Goal: Ask a question: Seek information or help from site administrators or community

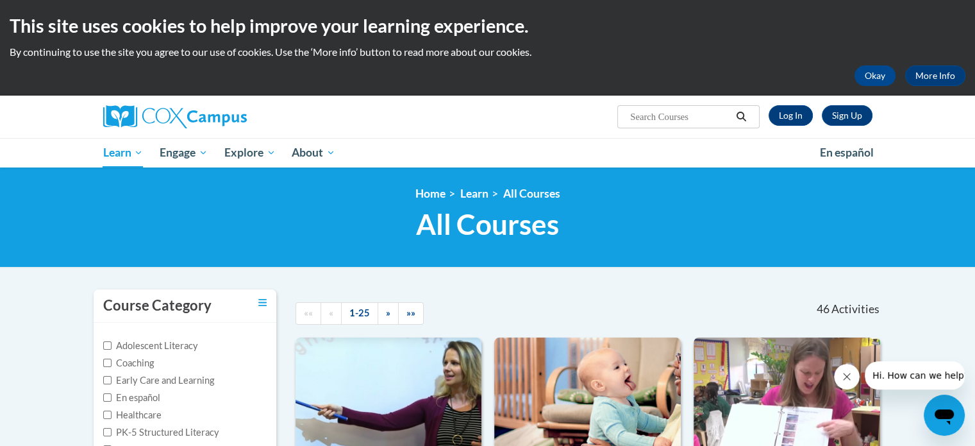
click at [696, 112] on input "Search..." at bounding box center [680, 116] width 103 height 15
type input "talk with me"
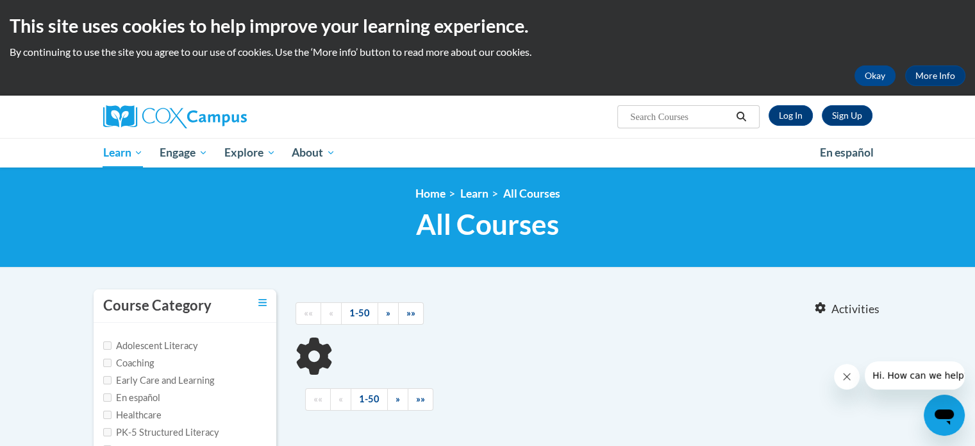
type input "talk with me"
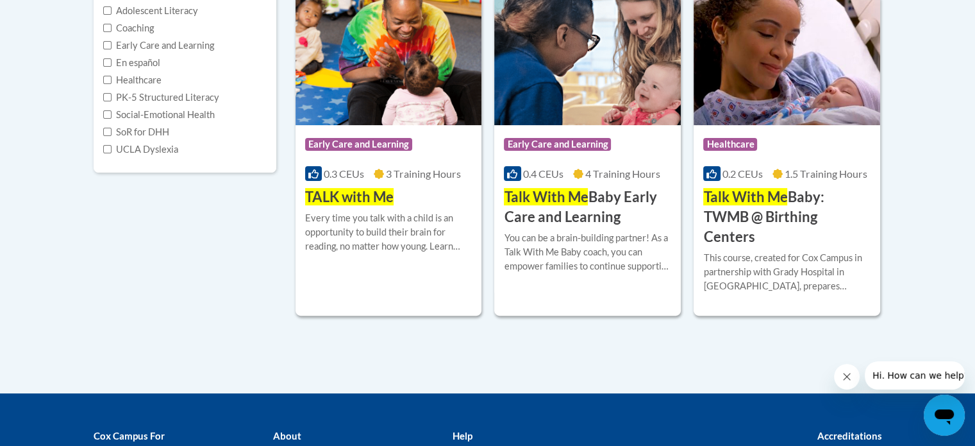
scroll to position [335, 0]
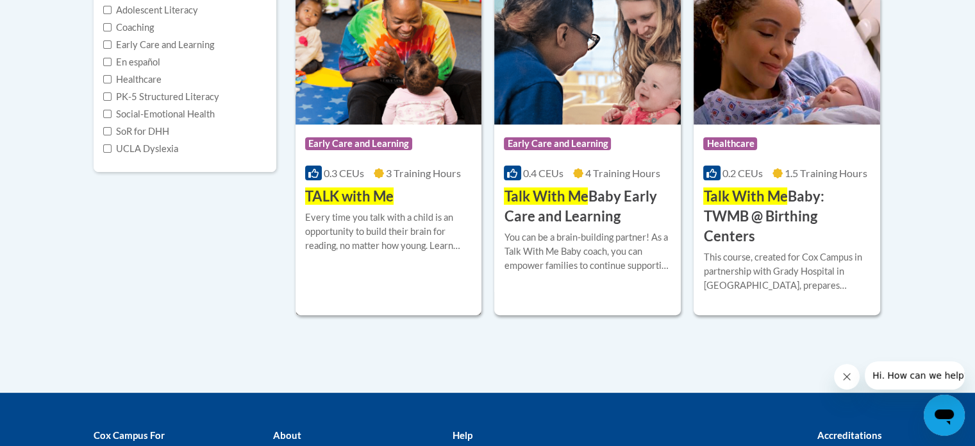
click at [337, 199] on span "TALK with Me" at bounding box center [349, 195] width 88 height 17
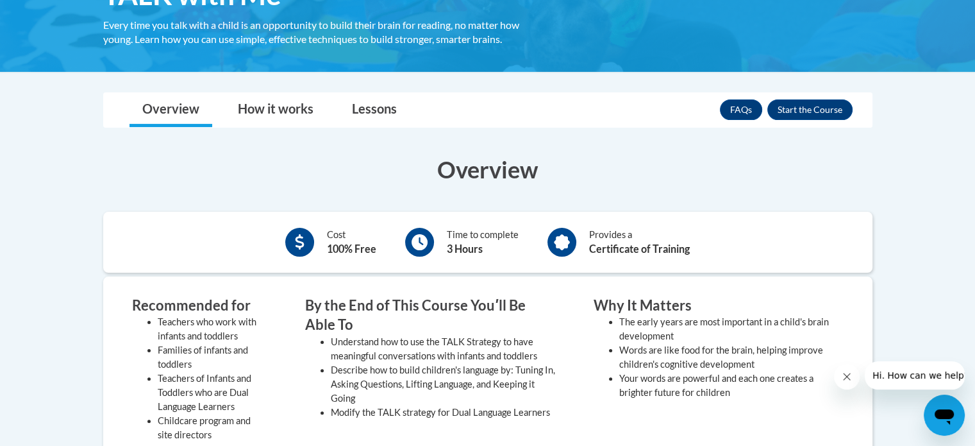
scroll to position [128, 0]
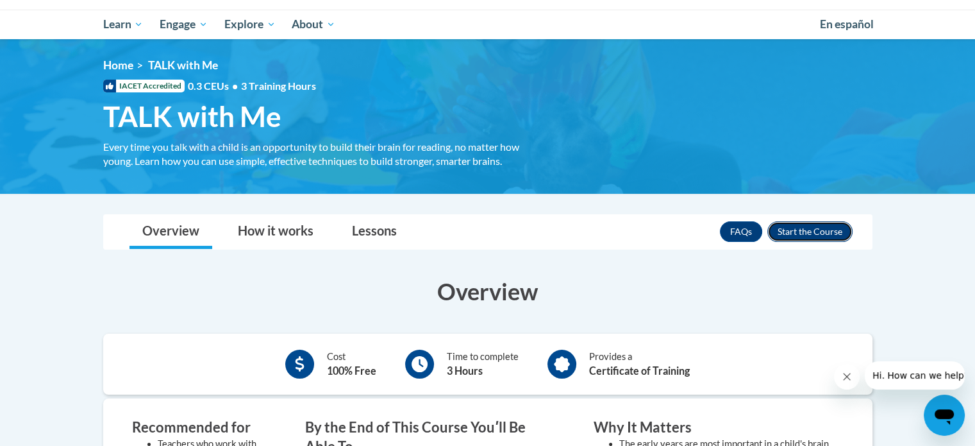
click at [814, 231] on button "Enroll" at bounding box center [810, 231] width 85 height 21
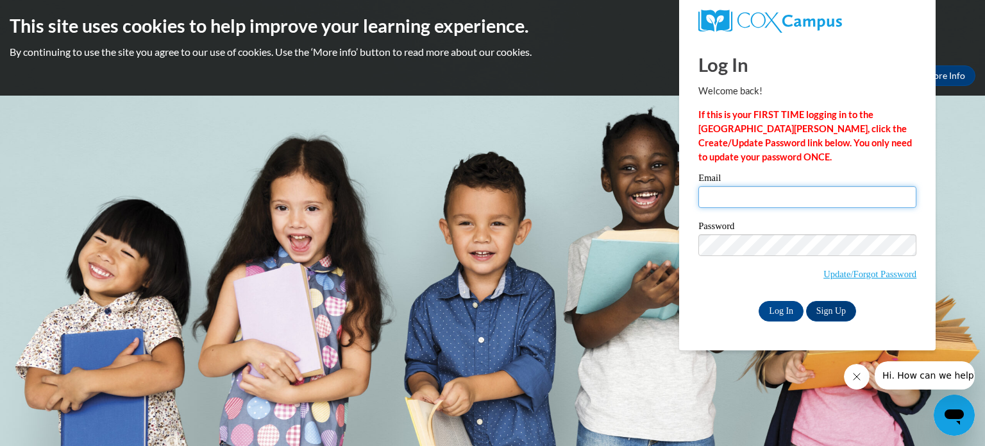
click at [830, 201] on input "Email" at bounding box center [807, 197] width 218 height 22
type input "[EMAIL_ADDRESS][DOMAIN_NAME]"
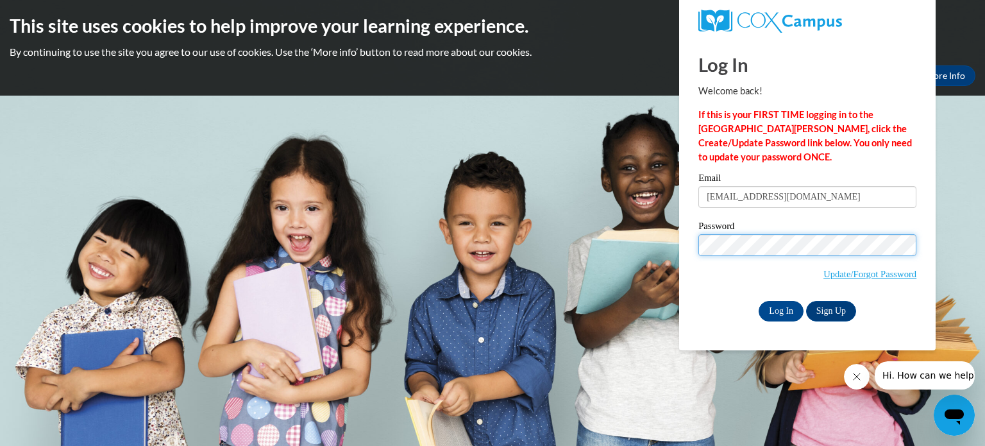
click at [759, 301] on input "Log In" at bounding box center [781, 311] width 45 height 21
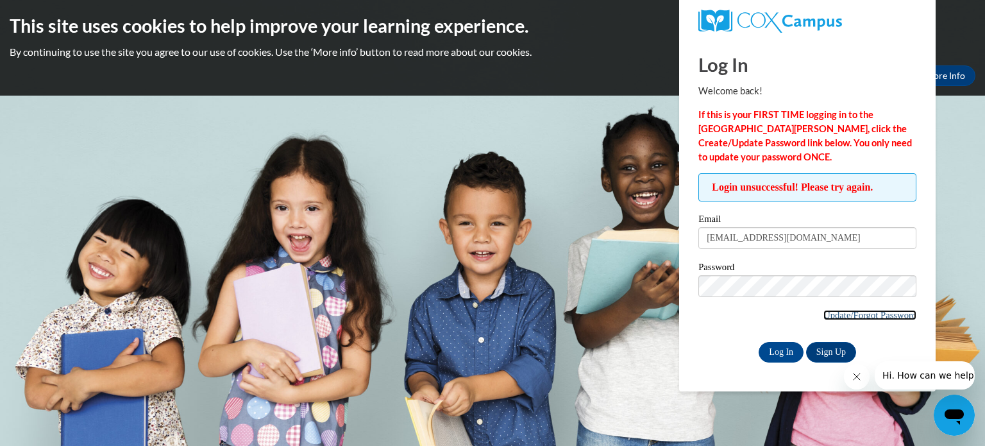
click at [869, 315] on link "Update/Forgot Password" at bounding box center [869, 315] width 93 height 10
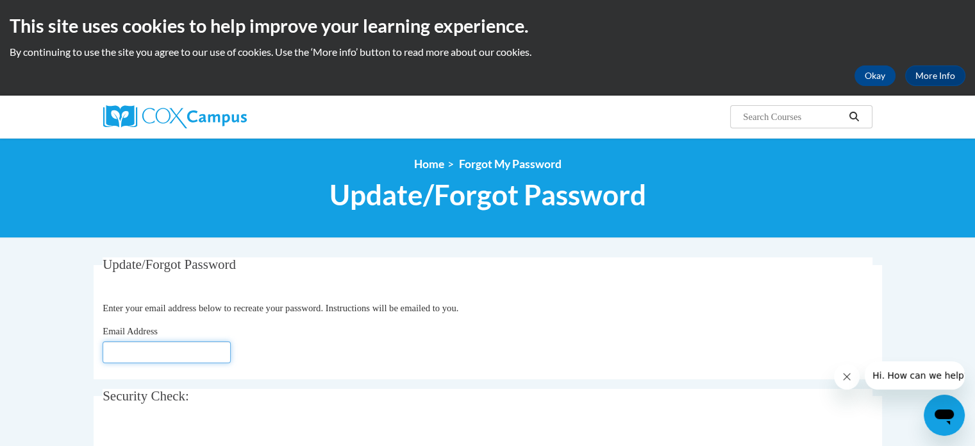
click at [212, 353] on input "Email Address" at bounding box center [167, 352] width 128 height 22
type input "quinnelise55@gmail.com"
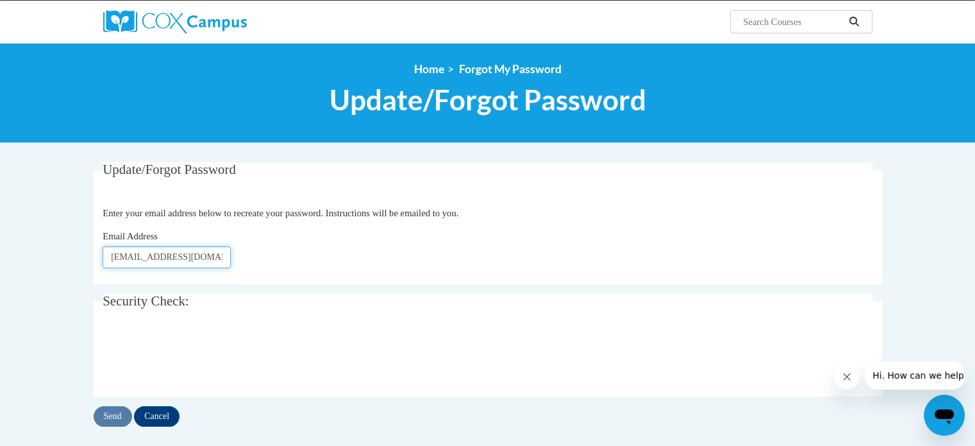
scroll to position [96, 0]
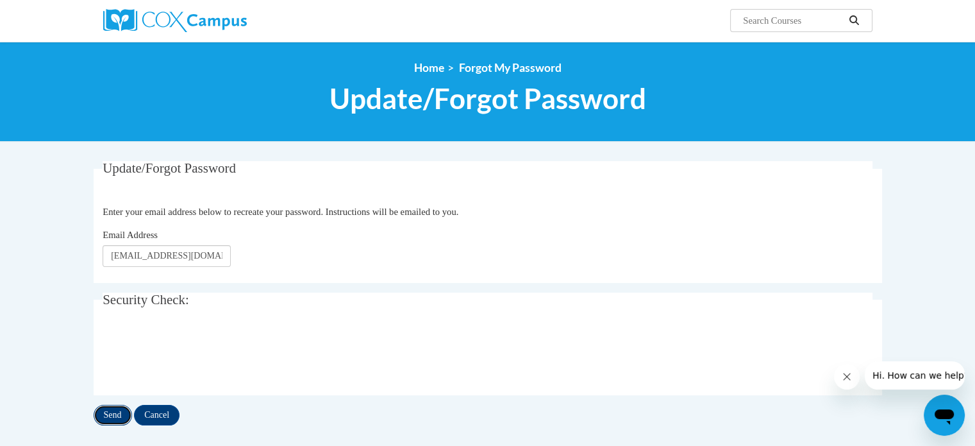
click at [115, 412] on input "Send" at bounding box center [113, 415] width 38 height 21
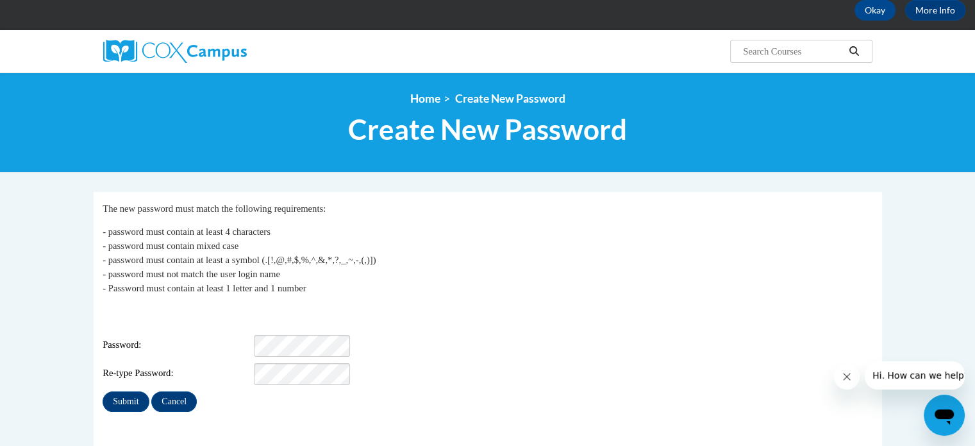
scroll to position [117, 0]
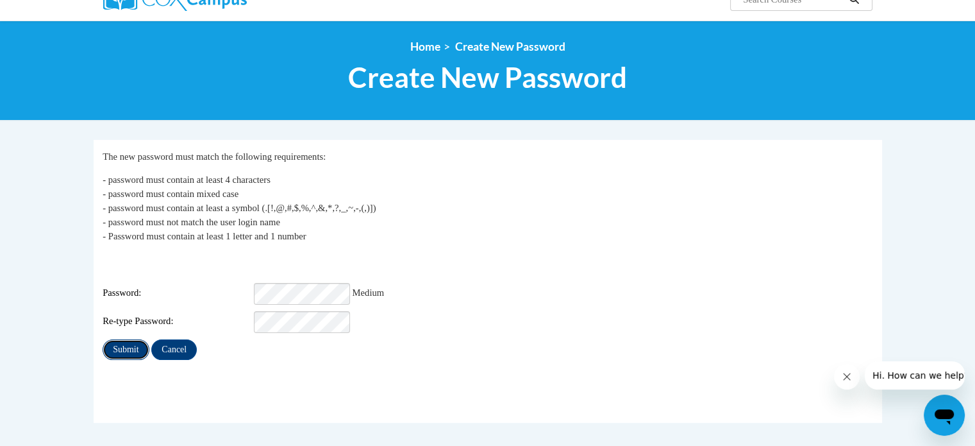
click at [141, 340] on input "Submit" at bounding box center [126, 349] width 46 height 21
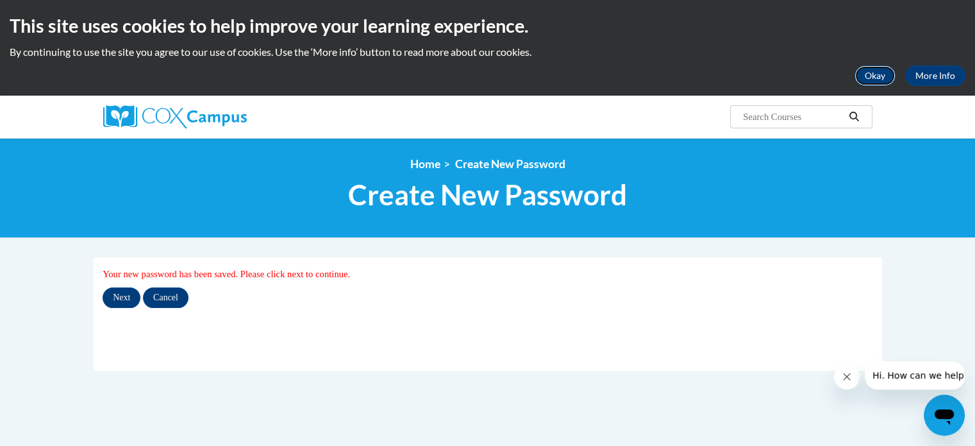
click at [875, 78] on button "Okay" at bounding box center [875, 75] width 41 height 21
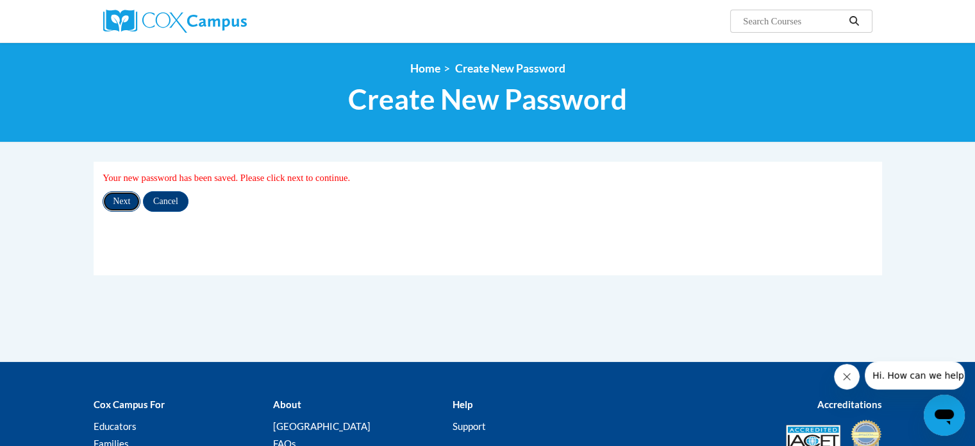
click at [123, 201] on input "Next" at bounding box center [122, 201] width 38 height 21
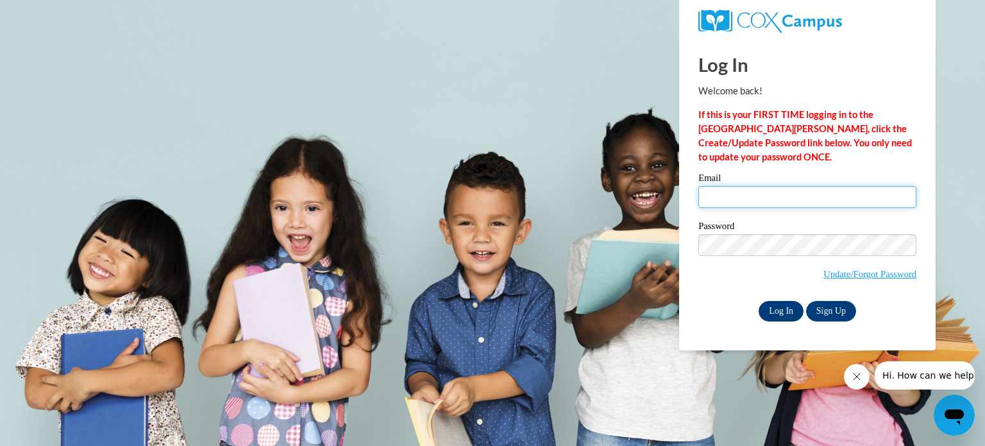
type input "[EMAIL_ADDRESS][DOMAIN_NAME]"
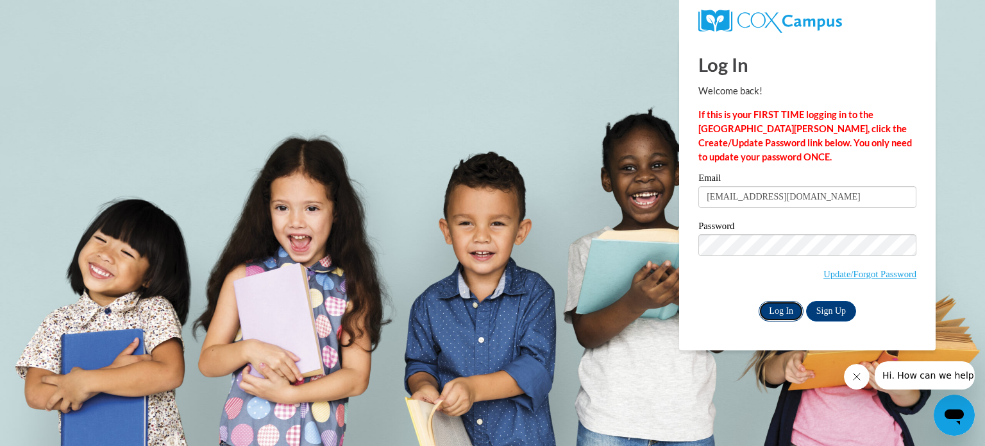
click at [788, 308] on input "Log In" at bounding box center [781, 311] width 45 height 21
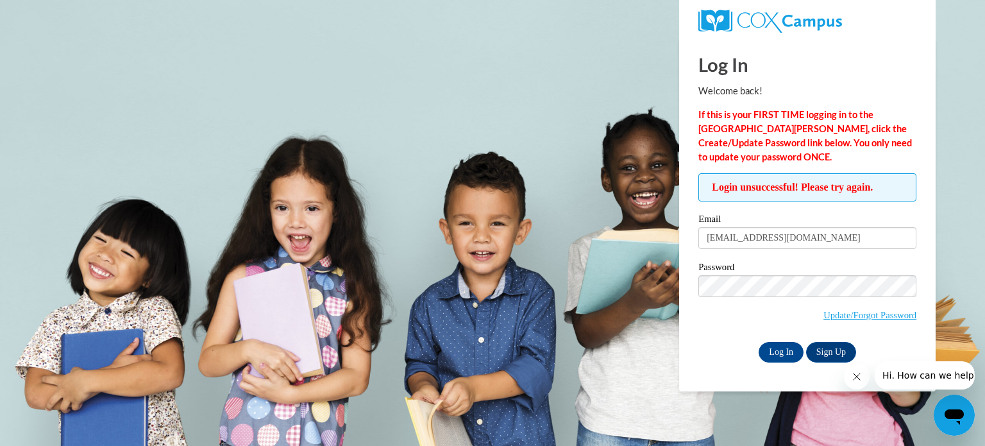
click at [745, 321] on span "Update/Forgot Password" at bounding box center [807, 301] width 218 height 53
click at [777, 349] on input "Log In" at bounding box center [781, 352] width 45 height 21
click at [808, 233] on input "quinnelise55@gmail.com" at bounding box center [807, 238] width 218 height 22
click at [705, 238] on input "quinnelise55@gmail.com" at bounding box center [807, 238] width 218 height 22
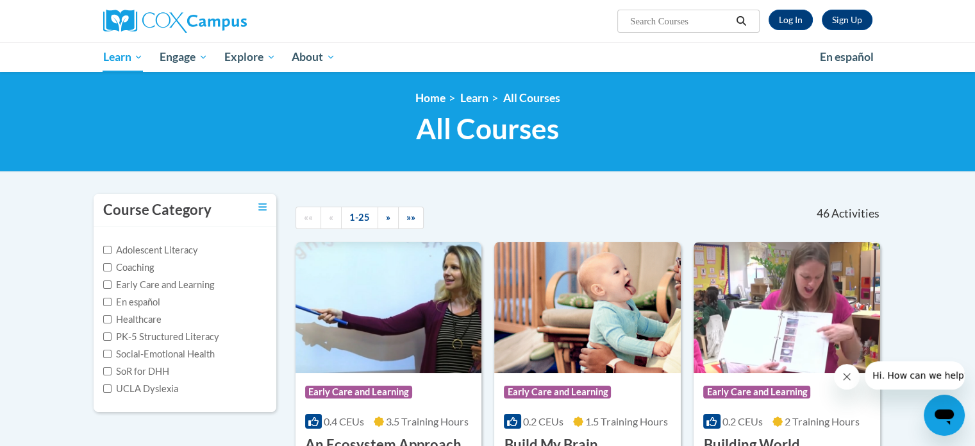
click at [709, 25] on input "Search..." at bounding box center [680, 20] width 103 height 15
type input "talk to me"
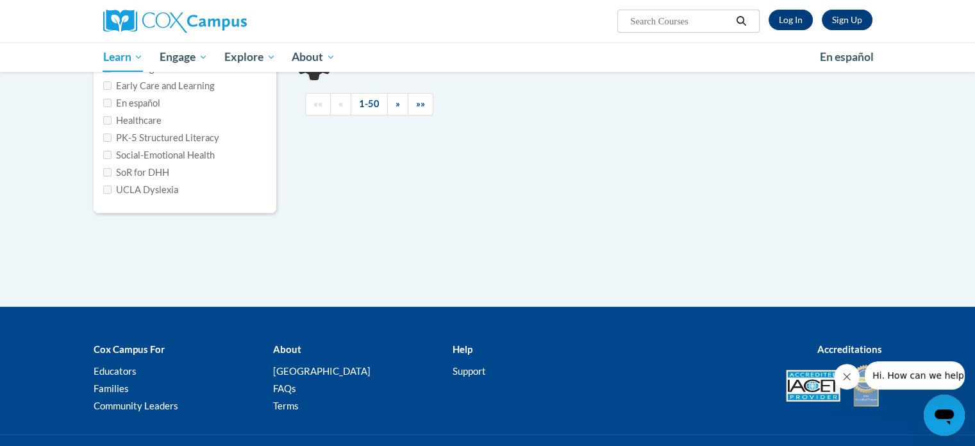
type input "talk to me"
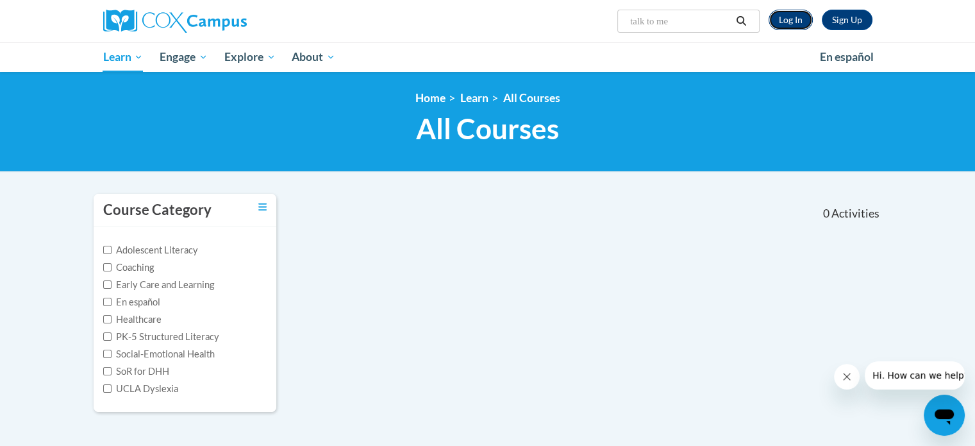
click at [787, 20] on link "Log In" at bounding box center [791, 20] width 44 height 21
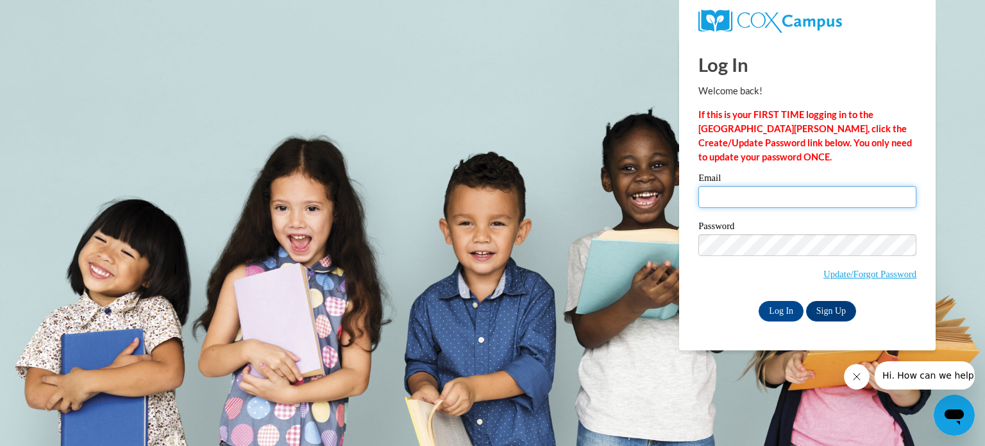
type input "[EMAIL_ADDRESS][DOMAIN_NAME]"
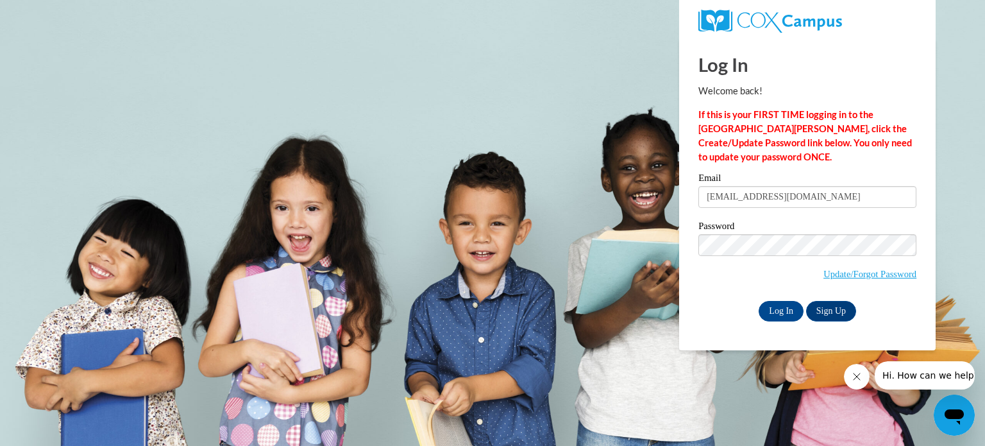
click at [736, 296] on div "Password Update/Forgot Password" at bounding box center [807, 259] width 218 height 76
click at [798, 312] on input "Log In" at bounding box center [781, 311] width 45 height 21
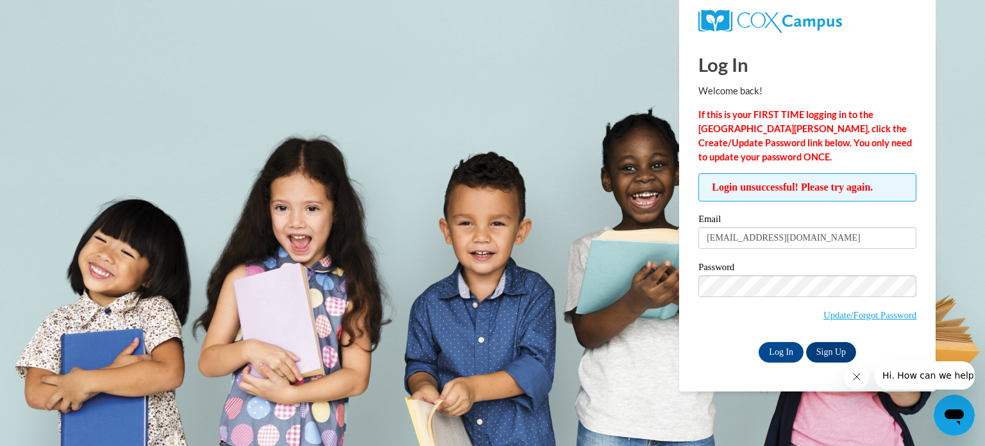
click at [717, 323] on span "Update/Forgot Password" at bounding box center [807, 301] width 218 height 53
click at [787, 348] on input "Log In" at bounding box center [781, 352] width 45 height 21
click at [859, 315] on link "Update/Forgot Password" at bounding box center [869, 315] width 93 height 10
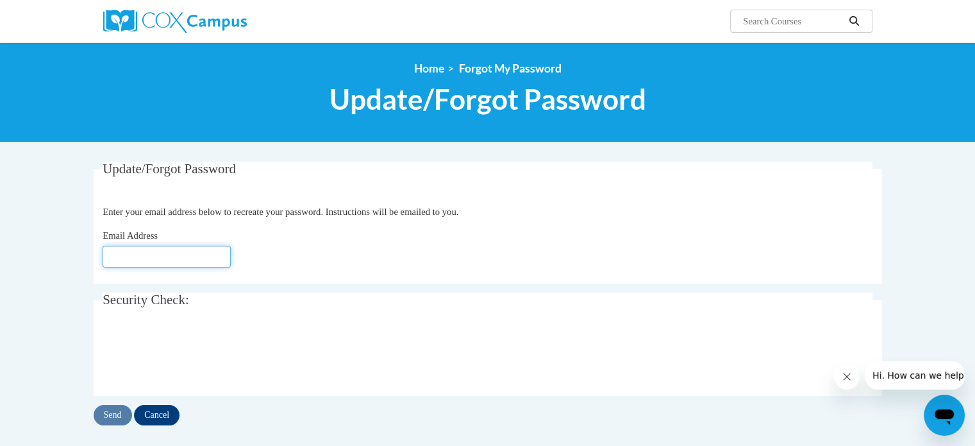
click at [189, 256] on input "Email Address" at bounding box center [167, 257] width 128 height 22
type input "[EMAIL_ADDRESS][DOMAIN_NAME]"
click at [112, 412] on input "Send" at bounding box center [113, 415] width 38 height 21
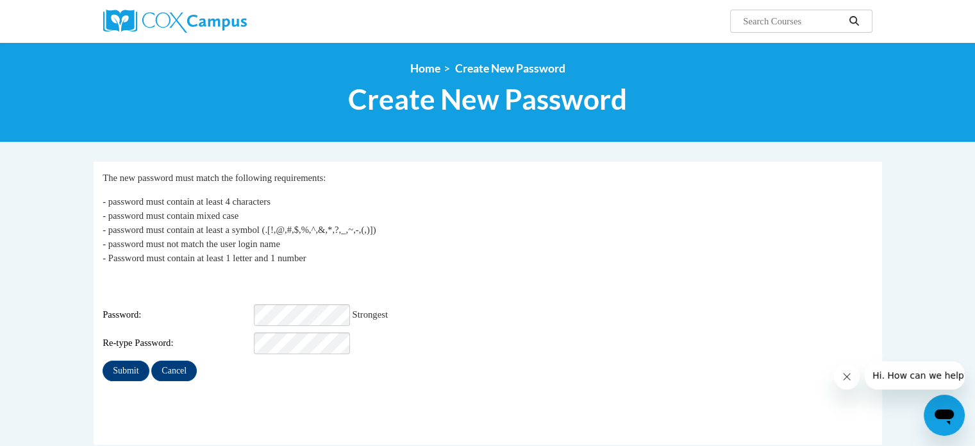
click at [225, 410] on fieldset "My Password The new password must match the following requirements: - password …" at bounding box center [488, 303] width 789 height 283
click at [133, 364] on input "Submit" at bounding box center [126, 370] width 46 height 21
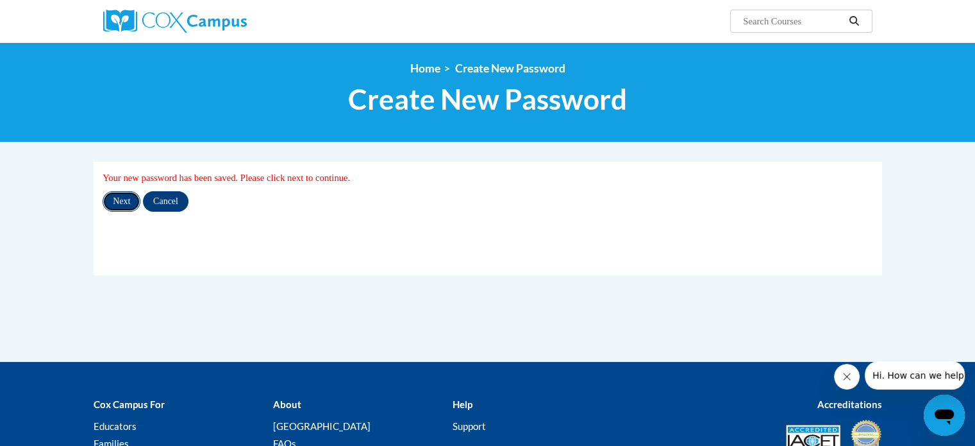
click at [124, 202] on input "Next" at bounding box center [122, 201] width 38 height 21
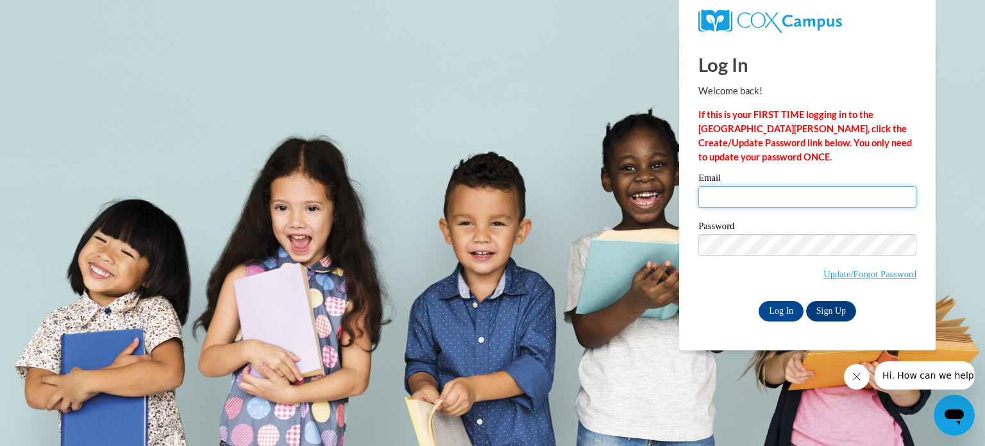
type input "[EMAIL_ADDRESS][DOMAIN_NAME]"
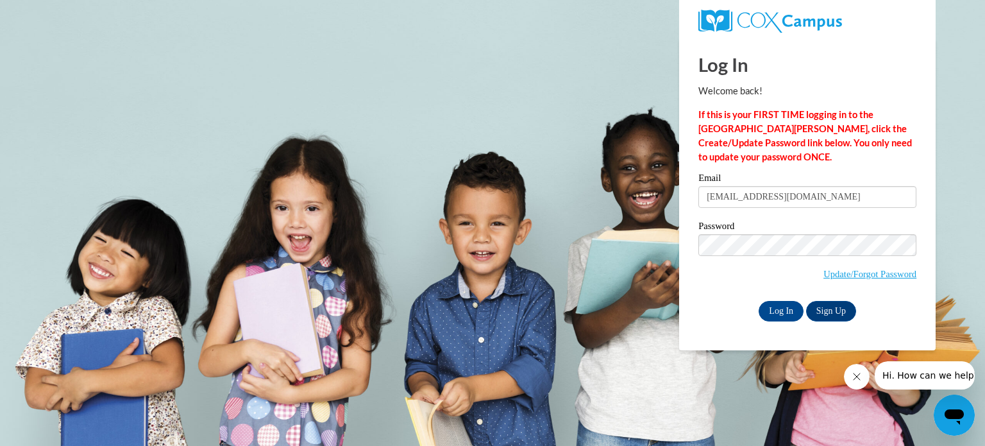
click at [748, 270] on span "Update/Forgot Password" at bounding box center [807, 260] width 218 height 53
click at [779, 311] on input "Log In" at bounding box center [781, 311] width 45 height 21
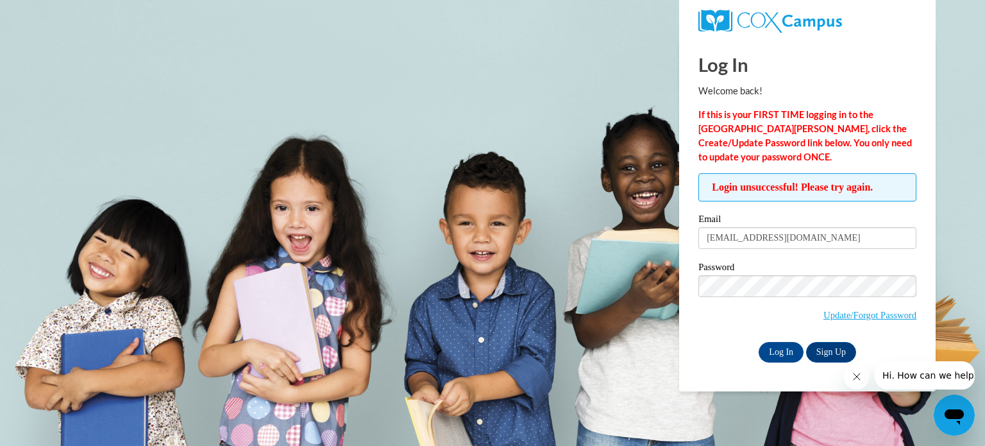
click at [853, 379] on icon "Close message from company" at bounding box center [856, 376] width 6 height 6
click at [957, 401] on div "Open messaging window" at bounding box center [954, 415] width 38 height 38
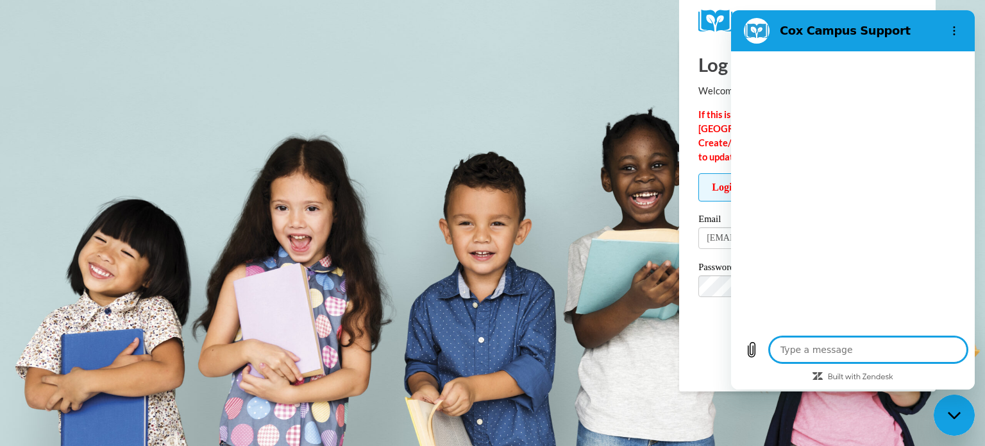
type textarea "x"
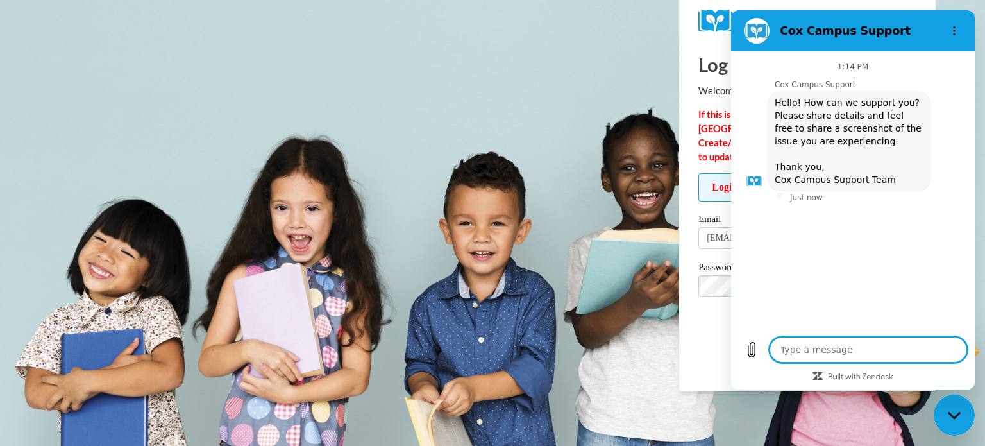
type textarea "i"
type textarea "x"
type textarea "i"
type textarea "x"
type textarea "i a"
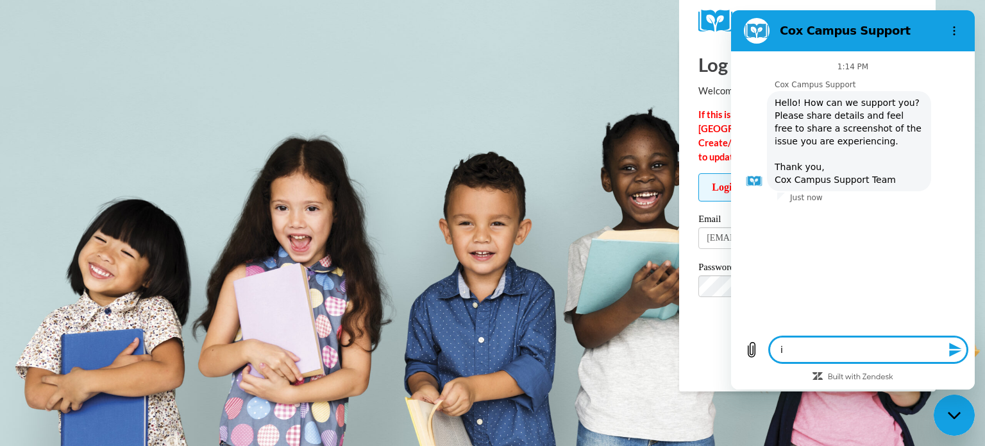
type textarea "x"
type textarea "i am"
type textarea "x"
type textarea "i am"
type textarea "x"
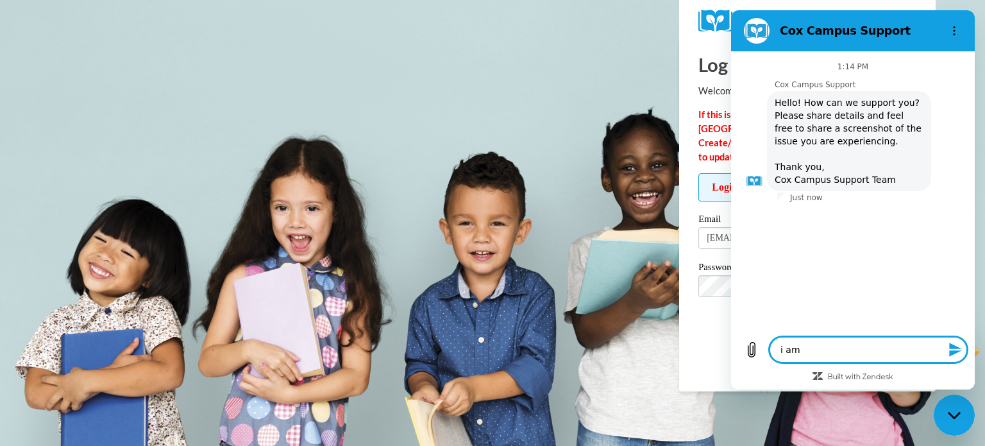
type textarea "i am t"
type textarea "x"
type textarea "i am tr"
type textarea "x"
type textarea "i am try"
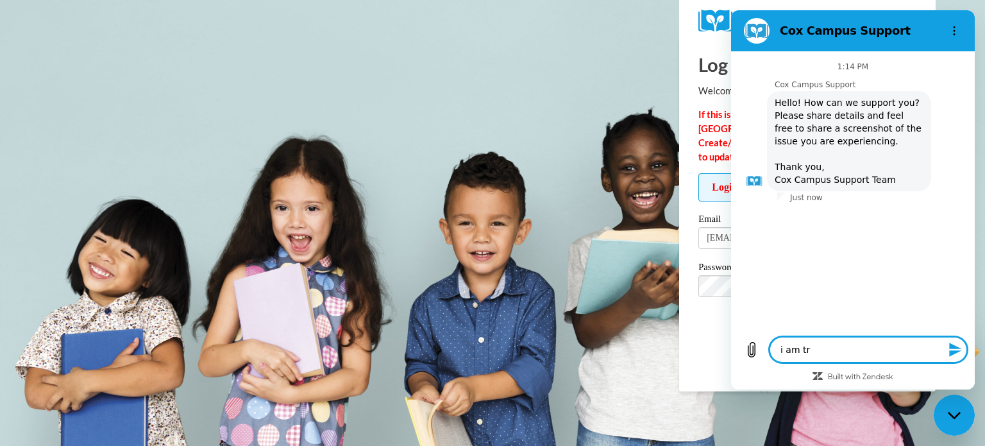
type textarea "x"
type textarea "i am tryi"
type textarea "x"
type textarea "i am tryin"
type textarea "x"
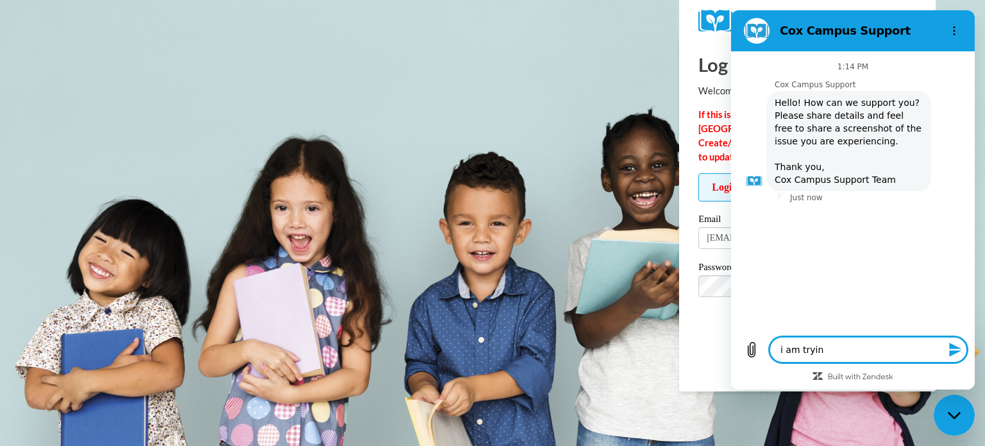
type textarea "i am trying"
type textarea "x"
type textarea "i am trying"
type textarea "x"
type textarea "i am trying t"
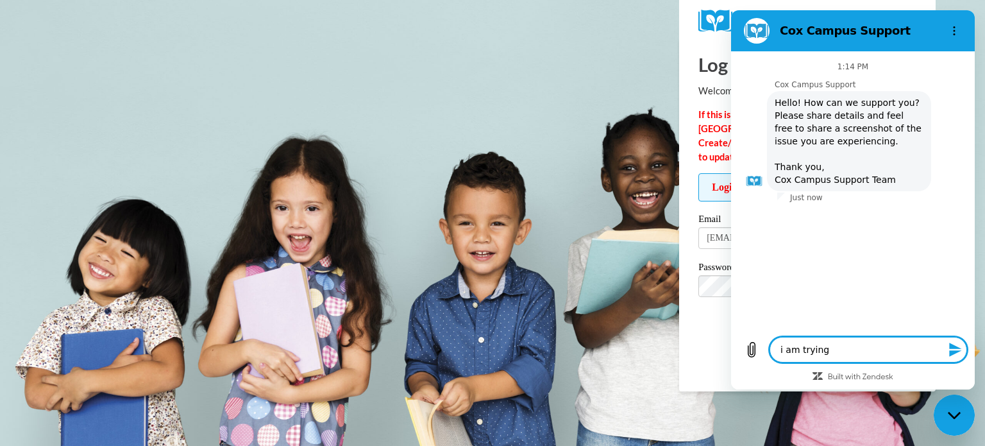
type textarea "x"
type textarea "i am trying to"
type textarea "x"
type textarea "i am trying to"
type textarea "x"
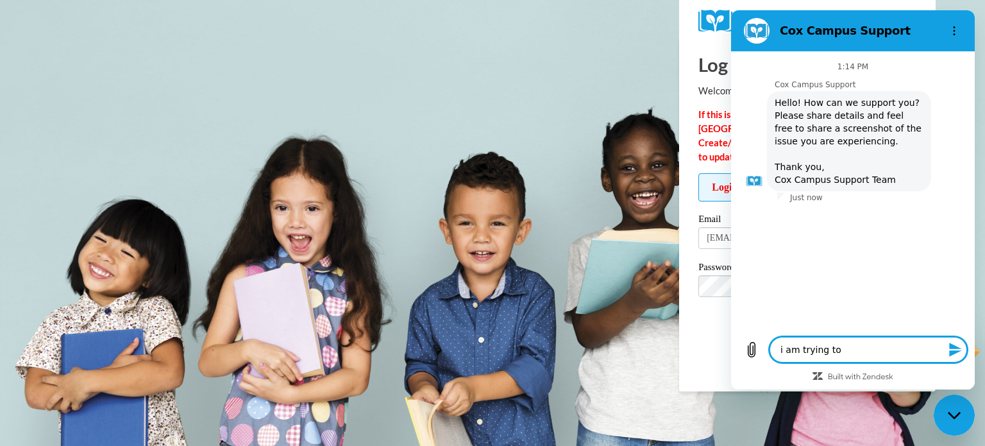
type textarea "i am trying to l"
type textarea "x"
type textarea "i am trying to lo"
type textarea "x"
type textarea "i am trying to log"
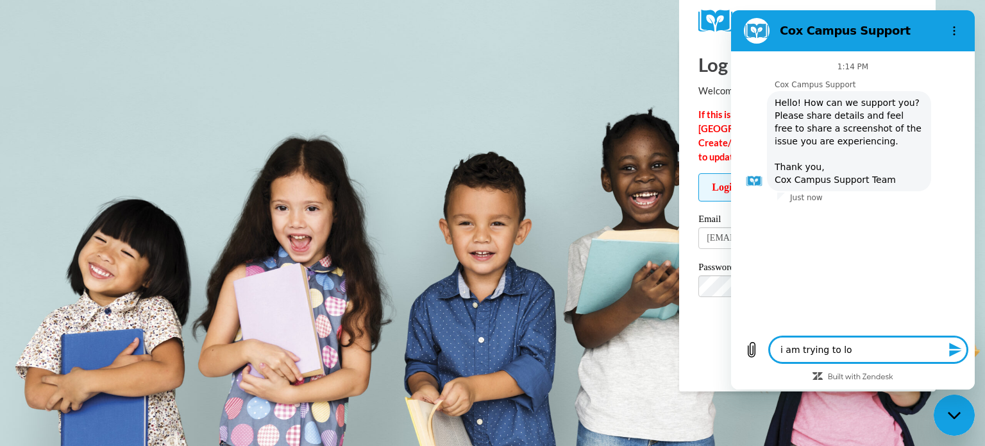
type textarea "x"
type textarea "i am trying to log"
type textarea "x"
type textarea "i am trying to log i"
type textarea "x"
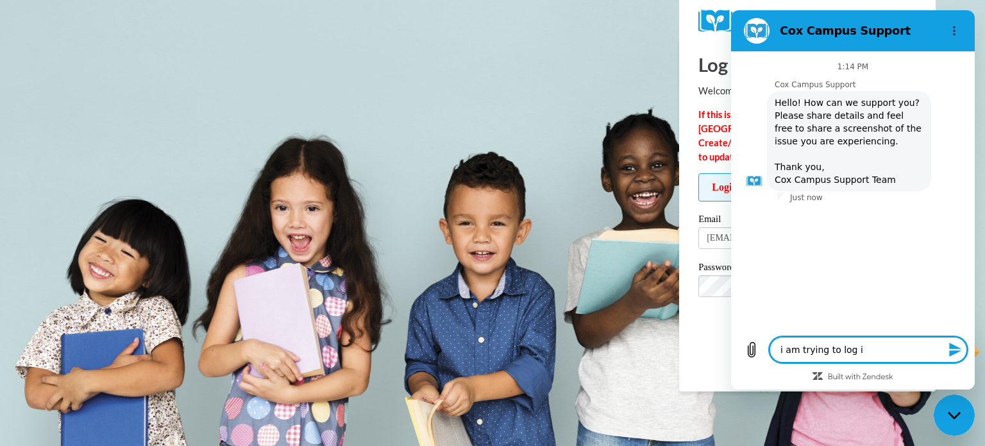
type textarea "i am trying to log in"
type textarea "x"
type textarea "i am trying to log in"
type textarea "x"
type textarea "i am trying to log in a"
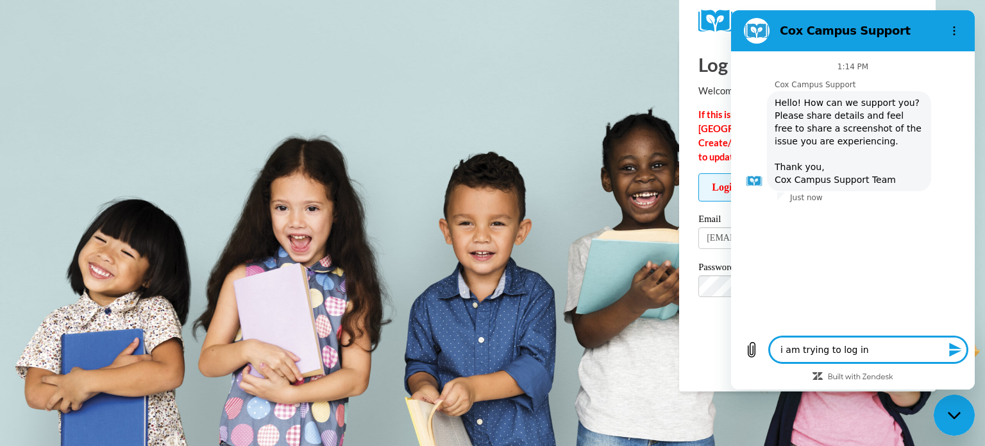
type textarea "x"
type textarea "i am trying to log in an"
type textarea "x"
type textarea "i am trying to log in and"
type textarea "x"
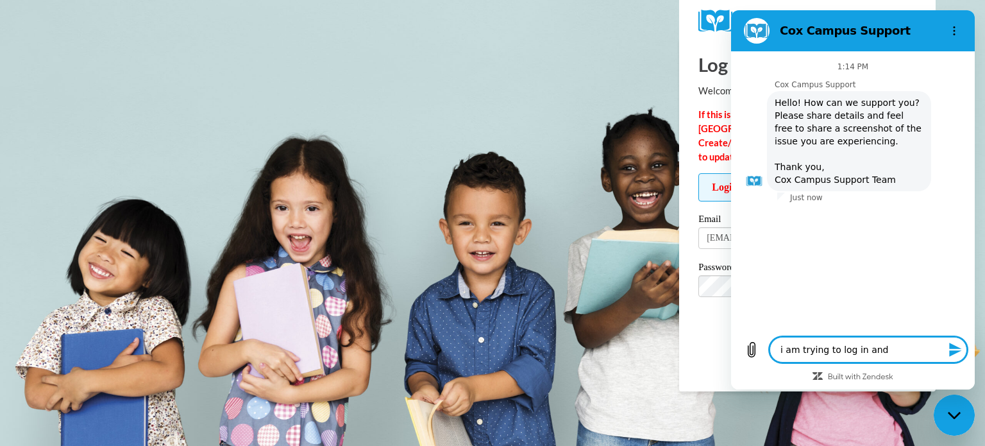
type textarea "i am trying to log in and"
type textarea "x"
type textarea "i am trying to log in and i"
type textarea "x"
type textarea "i am trying to log in and it"
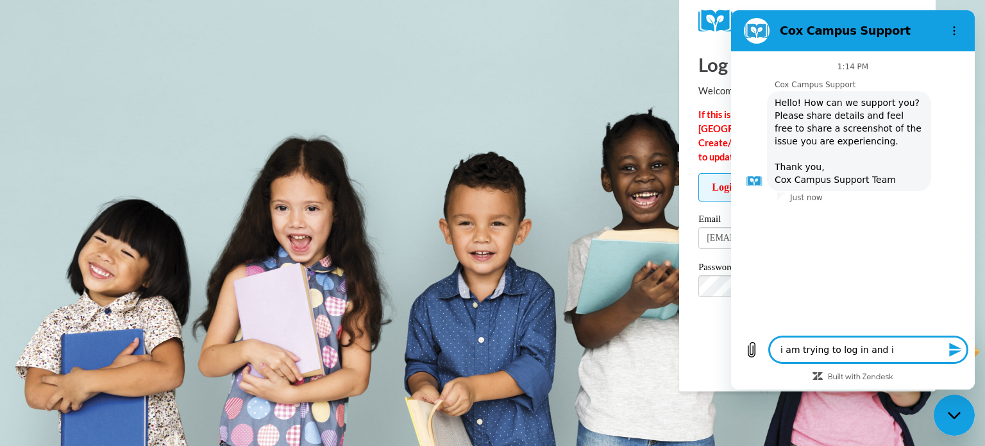
type textarea "x"
type textarea "i am trying to log in and it"
type textarea "x"
type textarea "i am trying to log in and it k"
type textarea "x"
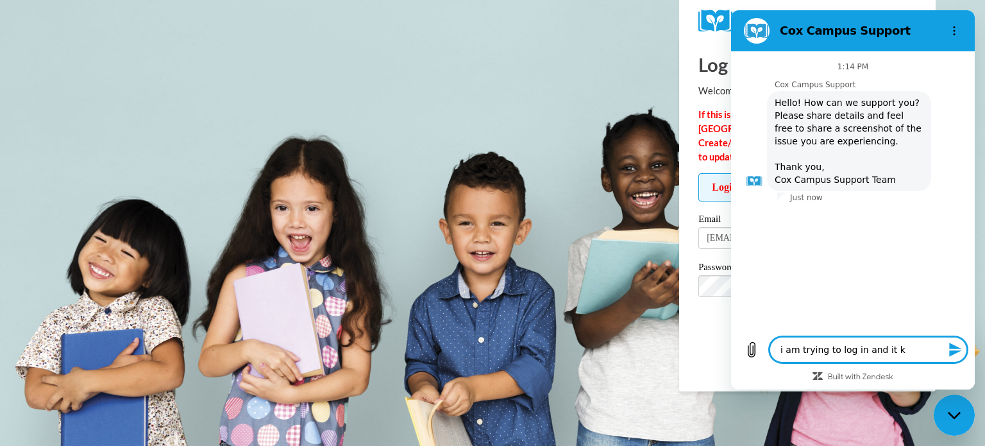
type textarea "i am trying to log in and it ke"
type textarea "x"
type textarea "i am trying to log in and it kee"
type textarea "x"
type textarea "i am trying to log in and it keep"
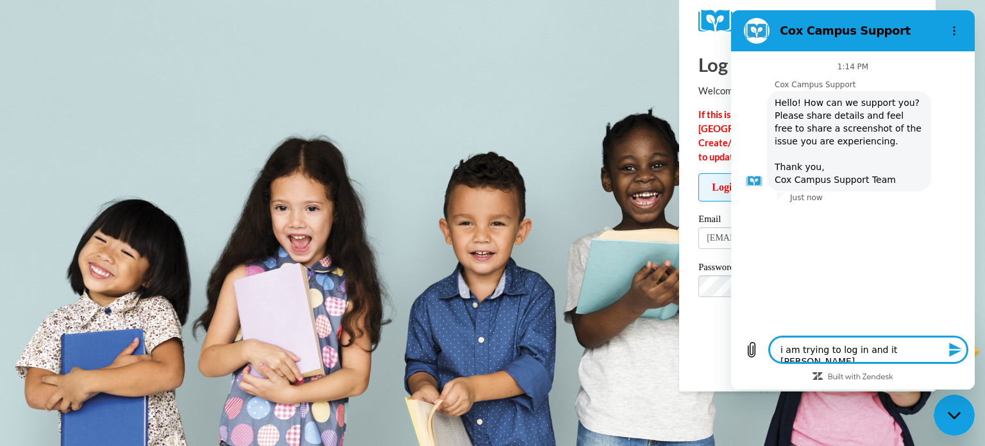
type textarea "x"
type textarea "i am trying to log in and it keeps"
type textarea "x"
type textarea "i am trying to log in and it keeps"
type textarea "x"
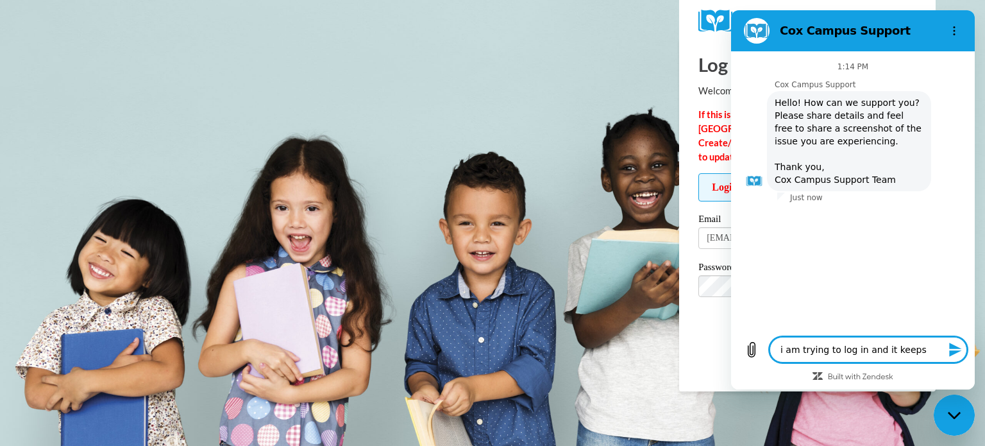
type textarea "i am trying to log in and it keeps s"
type textarea "x"
type textarea "i am trying to log in and it keeps sa"
type textarea "x"
type textarea "i am trying to log in and it keeps say"
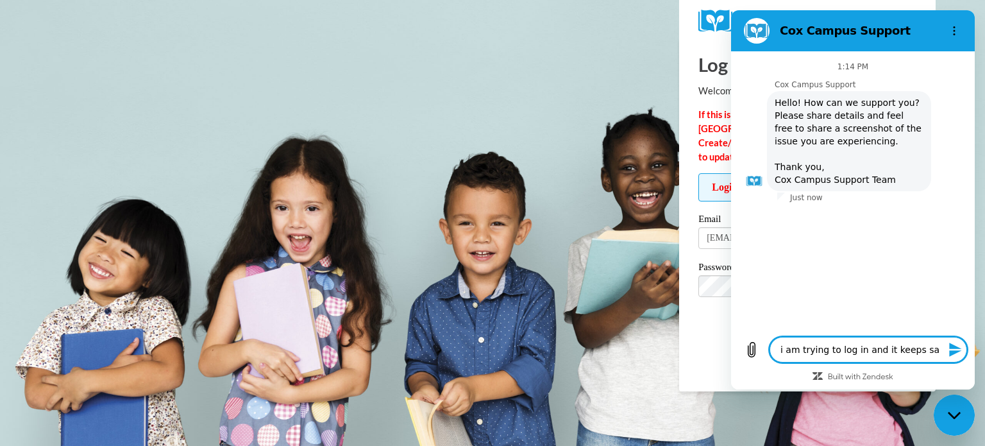
type textarea "x"
type textarea "i am trying to log in and it keeps sayi"
type textarea "x"
type textarea "i am trying to log in and it keeps sayin"
type textarea "x"
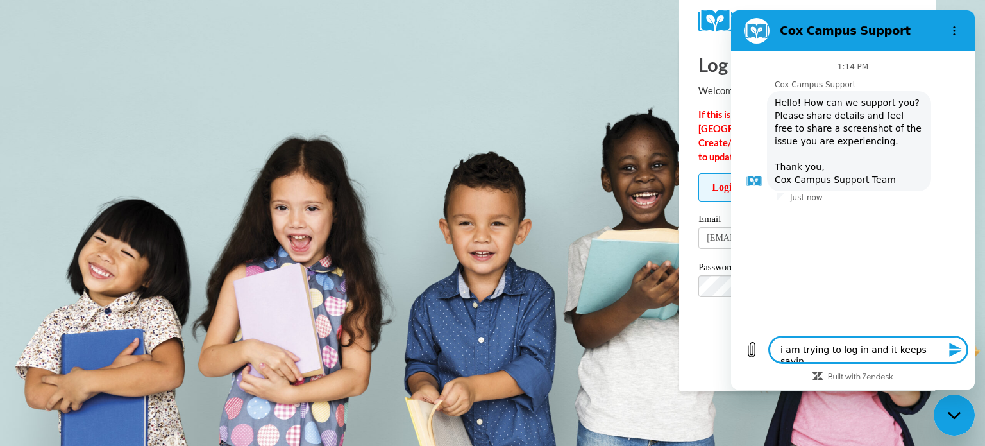
type textarea "i am trying to log in and it keeps saying"
type textarea "x"
type textarea "i am trying to log in and it keeps saying"
type textarea "x"
type textarea "i am trying to log in and it keeps saying u"
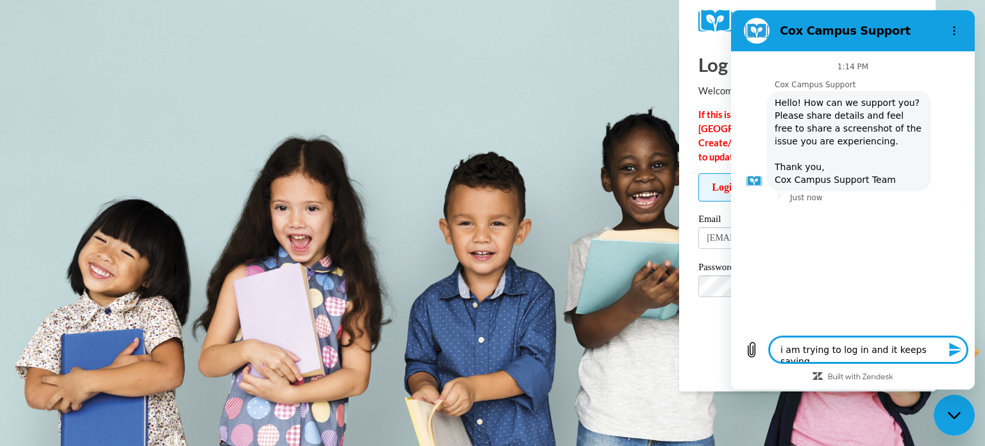
type textarea "x"
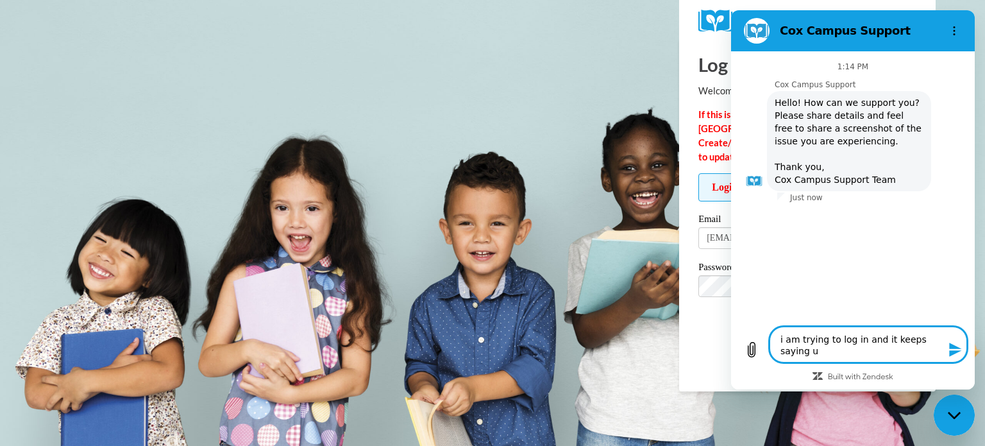
type textarea "i am trying to log in and it keeps saying un"
type textarea "x"
type textarea "i am trying to log in and it keeps saying uns"
type textarea "x"
type textarea "i am trying to log in and it keeps saying unse"
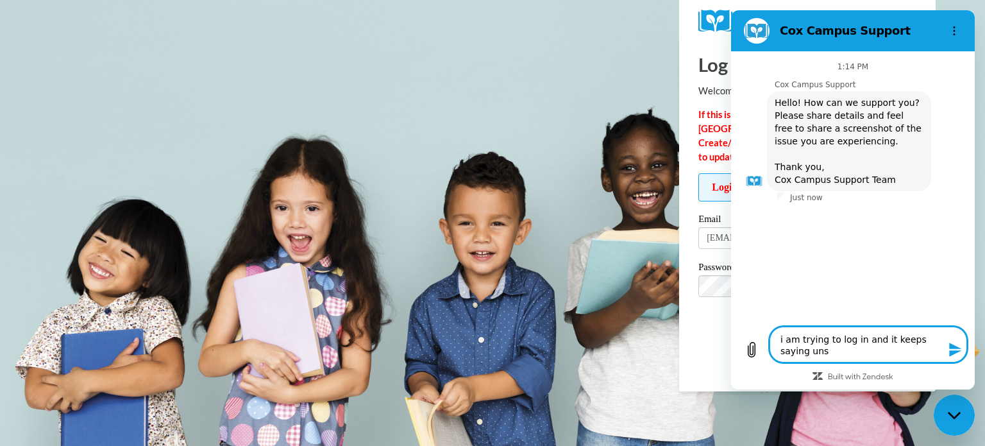
type textarea "x"
type textarea "i am trying to log in and it keeps saying unsec"
type textarea "x"
type textarea "i am trying to log in and it keeps saying unse"
type textarea "x"
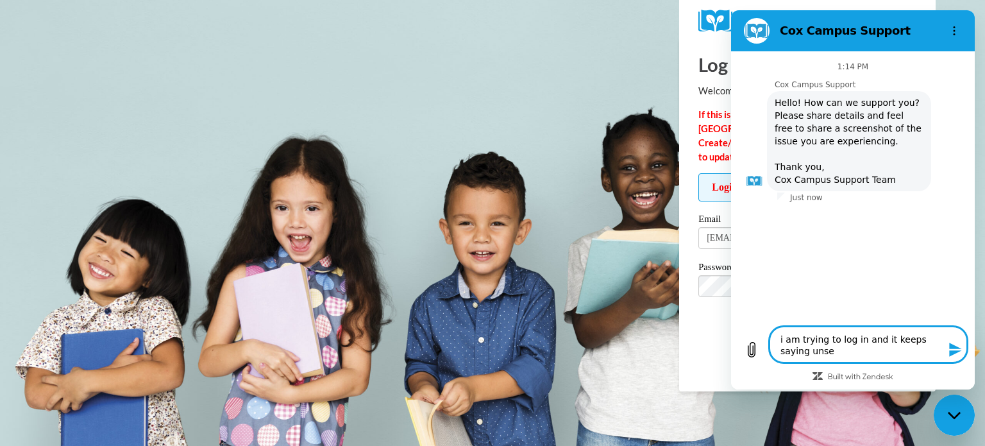
type textarea "i am trying to log in and it keeps saying uns"
type textarea "x"
type textarea "i am trying to log in and it keeps saying unsu"
type textarea "x"
type textarea "i am trying to log in and it keeps saying unsuc"
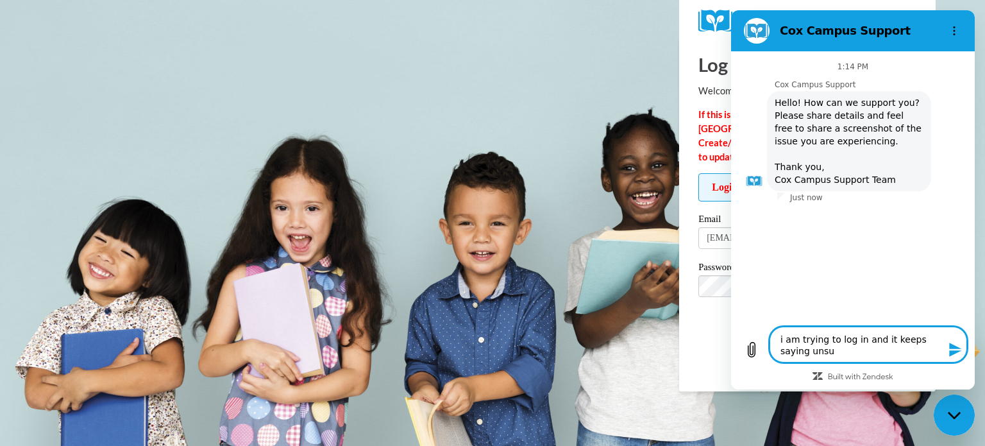
type textarea "x"
type textarea "i am trying to log in and it keeps saying unsucc"
type textarea "x"
type textarea "i am trying to log in and it keeps saying unsucce"
type textarea "x"
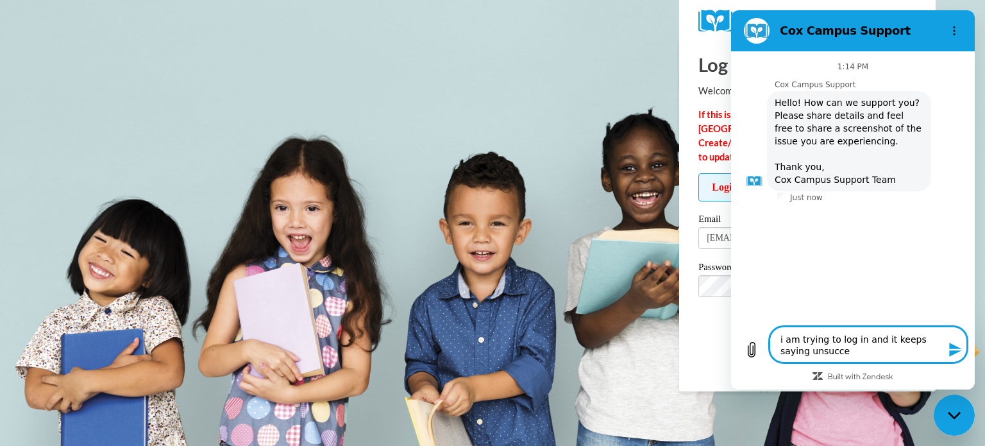
type textarea "i am trying to log in and it keeps saying unsucces"
type textarea "x"
type textarea "i am trying to log in and it keeps saying unsuccess"
type textarea "x"
type textarea "i am trying to log in and it keeps saying unsuccessf"
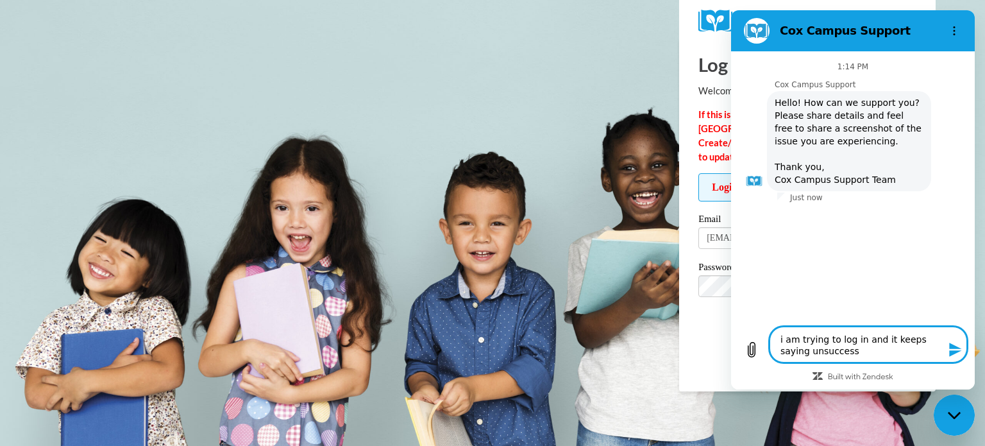
type textarea "x"
type textarea "i am trying to log in and it keeps saying unsuccessfu"
type textarea "x"
type textarea "i am trying to log in and it keeps saying unsuccessful"
type textarea "x"
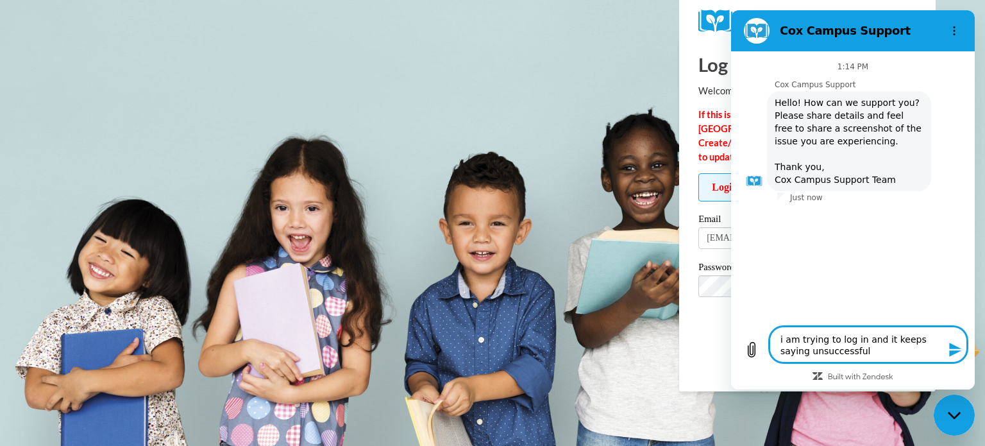
type textarea "i am trying to log in and it keeps saying unsuccessful."
type textarea "x"
type textarea "i am trying to log in and it keeps saying unsuccessful."
type textarea "x"
type textarea "i am trying to log in and it keeps saying unsuccessful. i"
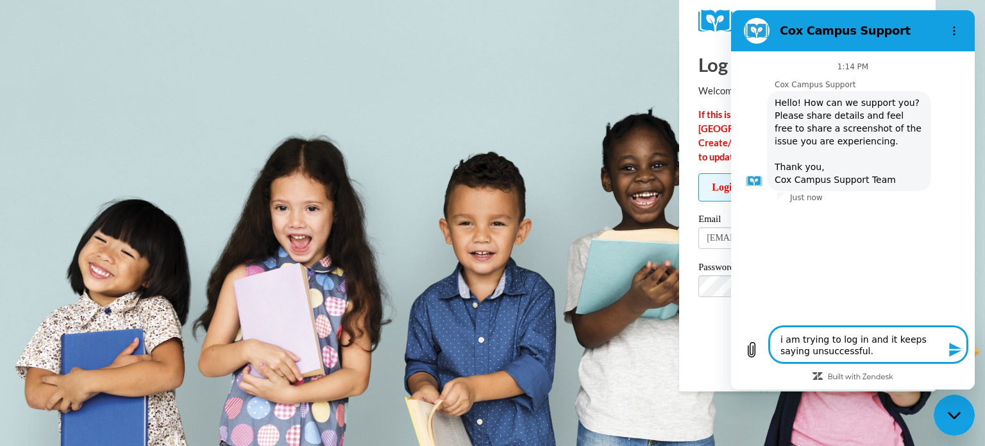
type textarea "x"
type textarea "i am trying to log in and it keeps saying unsuccessful. i"
type textarea "x"
type textarea "i am trying to log in and it keeps saying unsuccessful. i h"
type textarea "x"
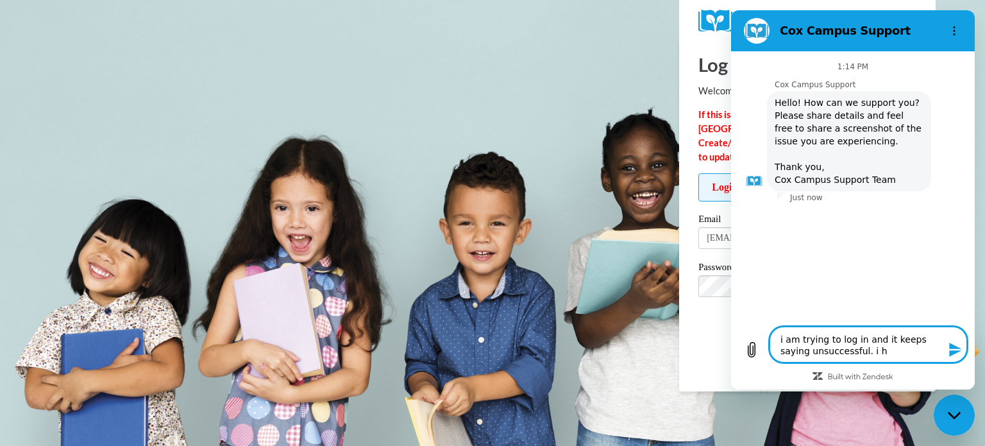
type textarea "i am trying to log in and it keeps saying unsuccessful. i ha"
type textarea "x"
type textarea "i am trying to log in and it keeps saying unsuccessful. i hav"
type textarea "x"
type textarea "i am trying to log in and it keeps saying unsuccessful. i have"
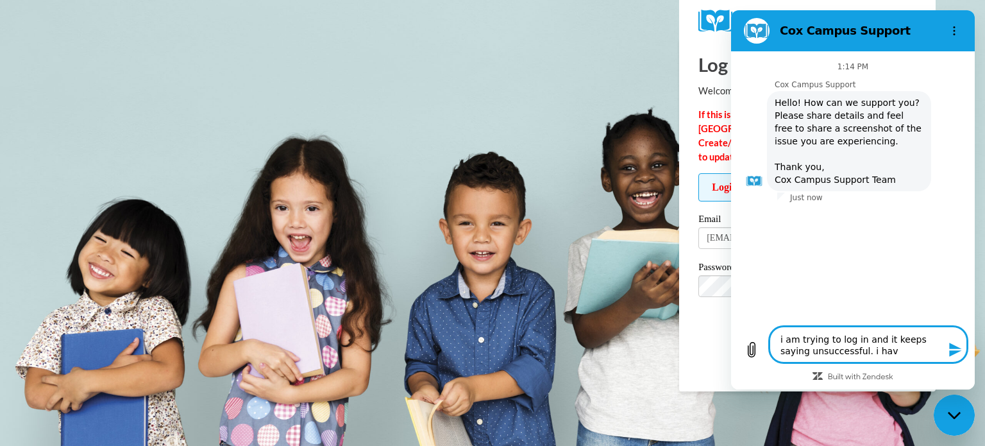
type textarea "x"
type textarea "i am trying to log in and it keeps saying unsuccessful. i have"
type textarea "x"
type textarea "i am trying to log in and it keeps saying unsuccessful. i have c"
type textarea "x"
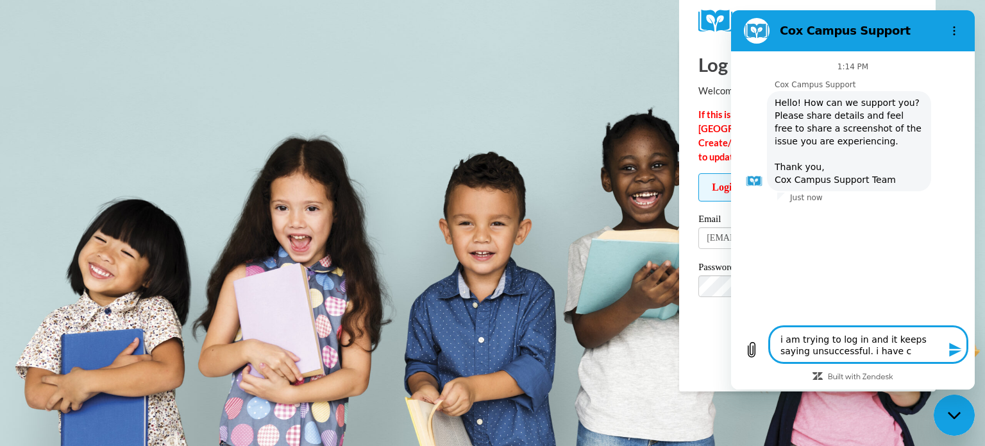
type textarea "i am trying to log in and it keeps saying unsuccessful. i have ch"
type textarea "x"
type textarea "i am trying to log in and it keeps saying unsuccessful. i have cha"
type textarea "x"
type textarea "i am trying to log in and it keeps saying unsuccessful. i have chan"
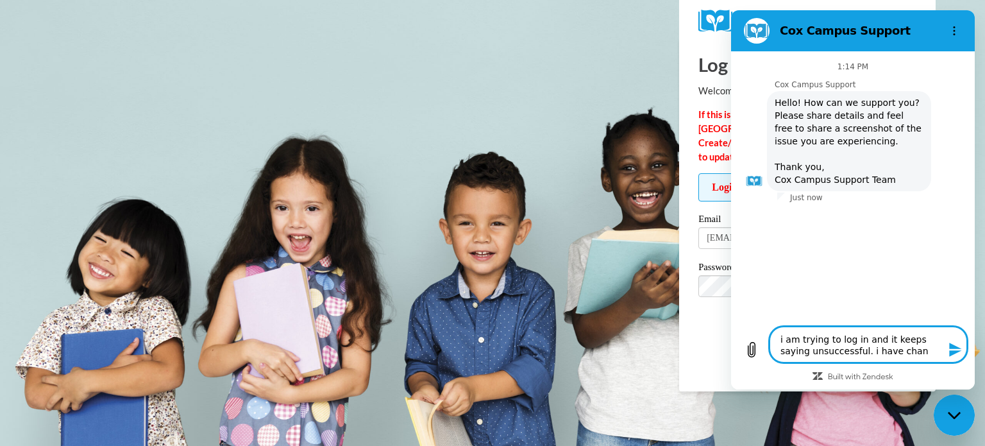
type textarea "x"
type textarea "i am trying to log in and it keeps saying unsuccessful. i have chang"
type textarea "x"
type textarea "i am trying to log in and it keeps saying unsuccessful. i have change"
type textarea "x"
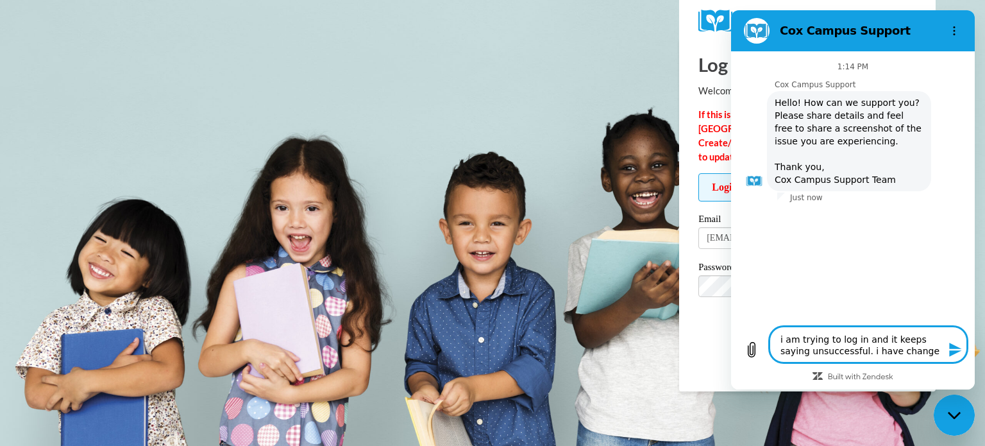
type textarea "i am trying to log in and it keeps saying unsuccessful. i have changed"
type textarea "x"
type textarea "i am trying to log in and it keeps saying unsuccessful. i have changed"
type textarea "x"
type textarea "i am trying to log in and it keeps saying unsuccessful. i have changed m"
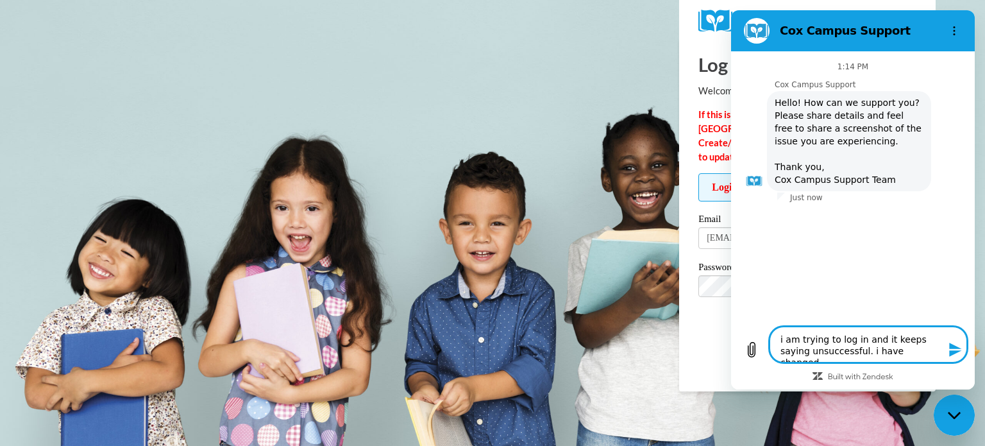
type textarea "x"
type textarea "i am trying to log in and it keeps saying unsuccessful. i have changed my"
type textarea "x"
type textarea "i am trying to log in and it keeps saying unsuccessful. i have changed my"
type textarea "x"
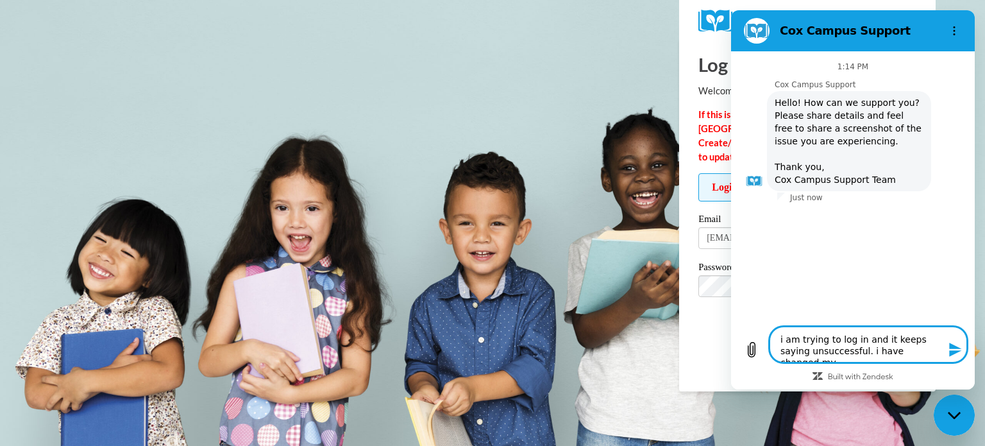
type textarea "i am trying to log in and it keeps saying unsuccessful. i have changed my p"
type textarea "x"
type textarea "i am trying to log in and it keeps saying unsuccessful. i have changed my pa"
type textarea "x"
type textarea "i am trying to log in and it keeps saying unsuccessful. i have changed my pas"
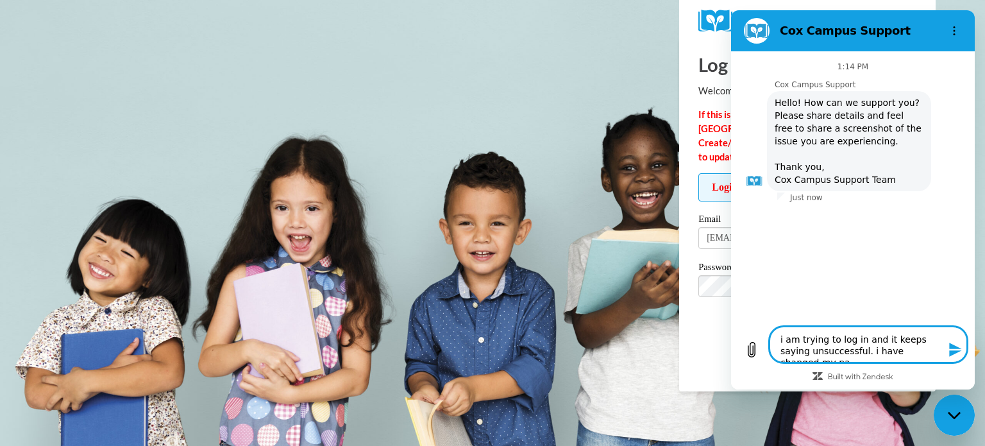
type textarea "x"
type textarea "i am trying to log in and it keeps saying unsuccessful. i have changed my pass"
type textarea "x"
type textarea "i am trying to log in and it keeps saying unsuccessful. i have changed my passw"
type textarea "x"
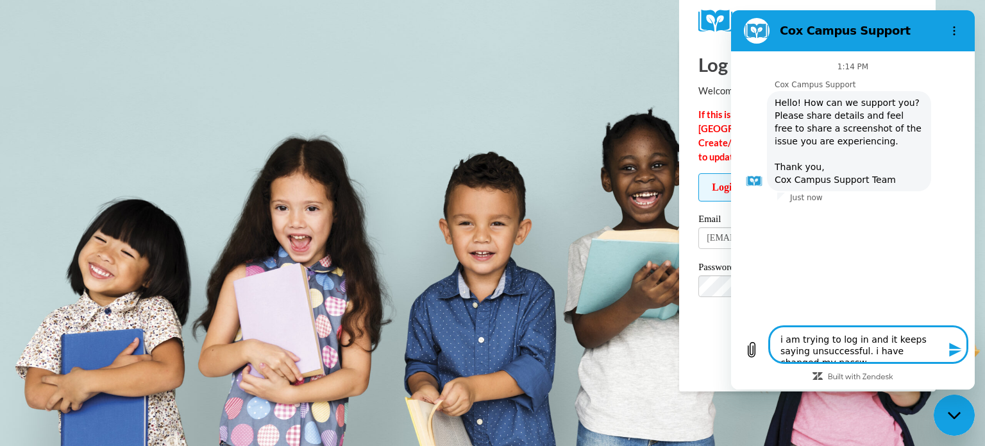
type textarea "i am trying to log in and it keeps saying unsuccessful. i have changed my passwo"
type textarea "x"
type textarea "i am trying to log in and it keeps saying unsuccessful. i have changed my passw…"
type textarea "x"
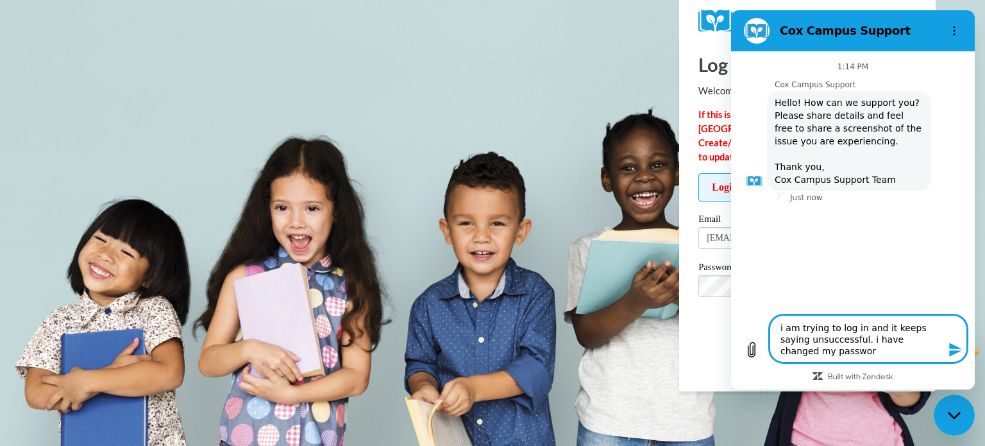
type textarea "i am trying to log in and it keeps saying unsuccessful. i have changed my passw…"
type textarea "x"
type textarea "i am trying to log in and it keeps saying unsuccessful. i have changed my passw…"
type textarea "x"
type textarea "i am trying to log in and it keeps saying unsuccessful. i have changed my passw…"
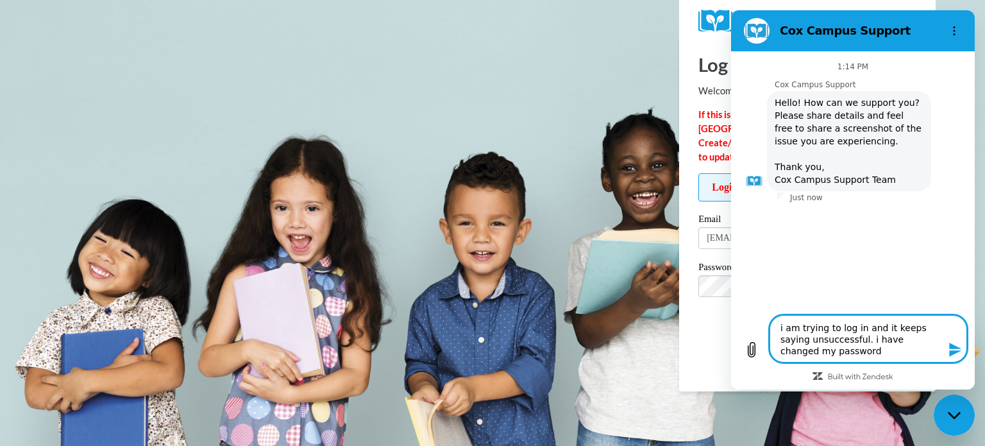
type textarea "x"
type textarea "i am trying to log in and it keeps saying unsuccessful. i have changed my passw…"
type textarea "x"
type textarea "i am trying to log in and it keeps saying unsuccessful. i have changed my passw…"
type textarea "x"
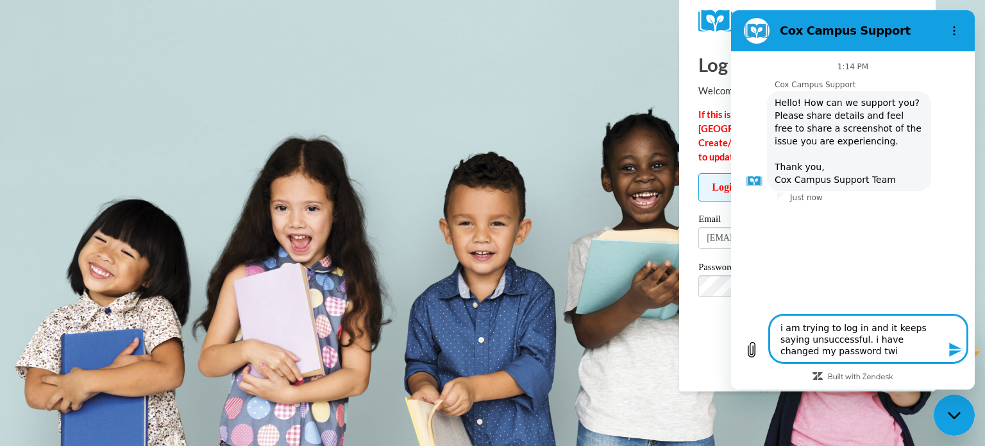
type textarea "i am trying to log in and it keeps saying unsuccessful. i have changed my passw…"
type textarea "x"
type textarea "i am trying to log in and it keeps saying unsuccessful. i have changed my passw…"
type textarea "x"
type textarea "i am trying to log in and it keeps saying unsuccessful. i have changed my passw…"
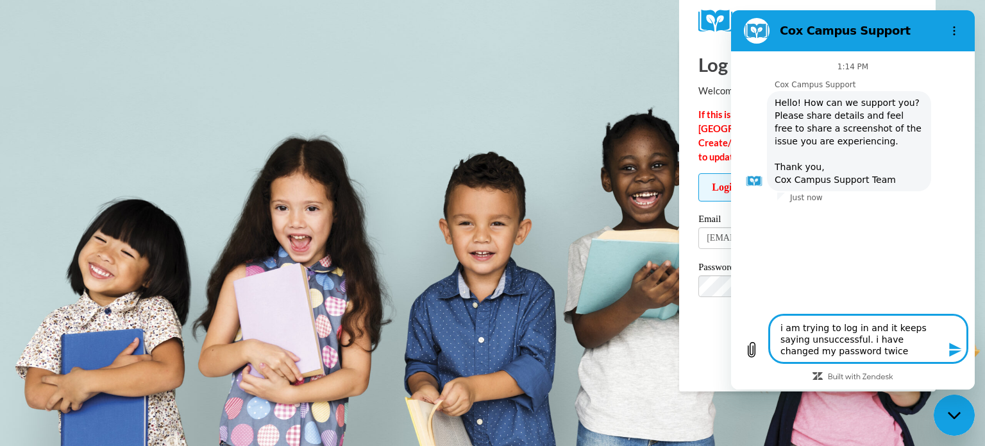
type textarea "x"
type textarea "i am trying to log in and it keeps saying unsuccessful. i have changed my passw…"
type textarea "x"
type textarea "i am trying to log in and it keeps saying unsuccessful. i have changed my passw…"
type textarea "x"
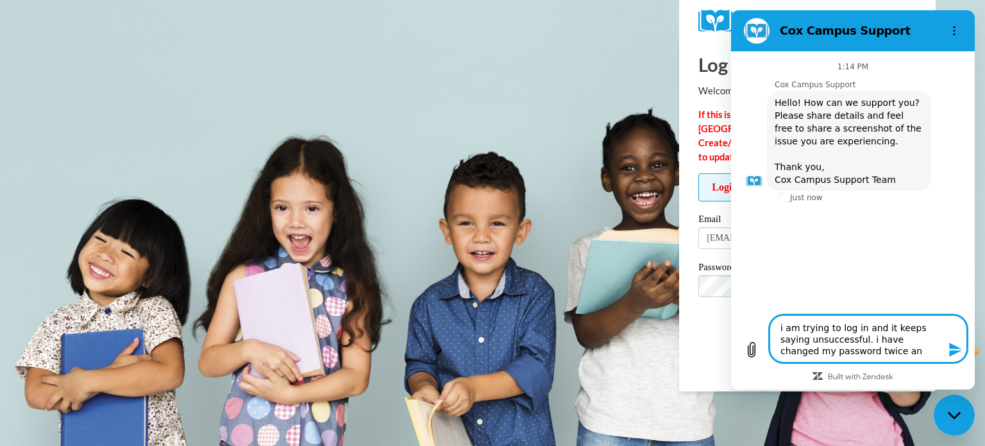
type textarea "i am trying to log in and it keeps saying unsuccessful. i have changed my passw…"
type textarea "x"
type textarea "i am trying to log in and it keeps saying unsuccessful. i have changed my passw…"
type textarea "x"
type textarea "i am trying to log in and it keeps saying unsuccessful. i have changed my passw…"
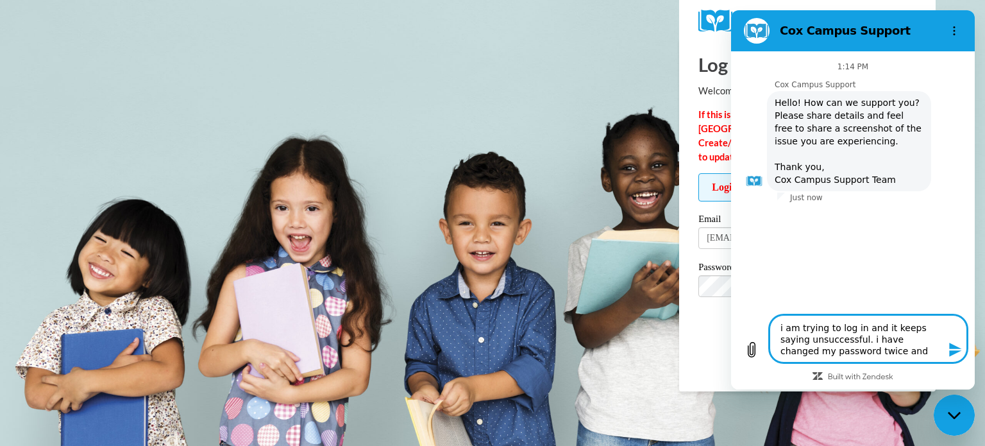
type textarea "x"
type textarea "i am trying to log in and it keeps saying unsuccessful. i have changed my passw…"
type textarea "x"
type textarea "i am trying to log in and it keeps saying unsuccessful. i have changed my passw…"
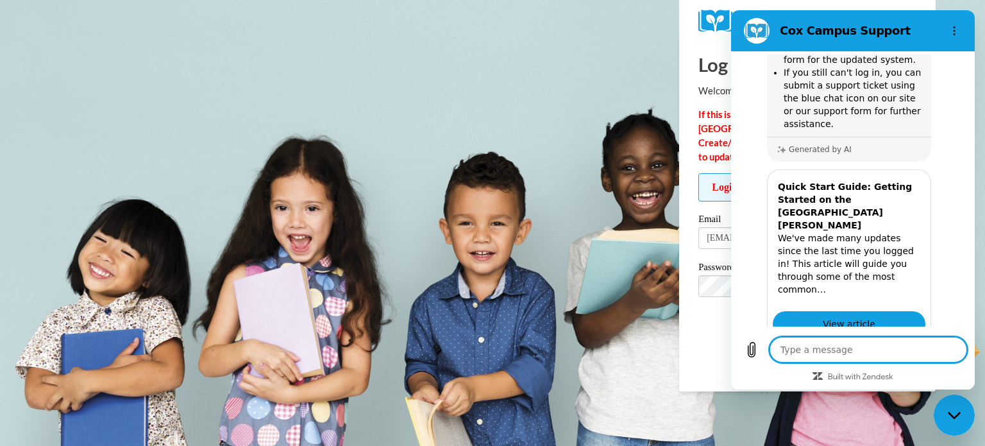
scroll to position [331, 0]
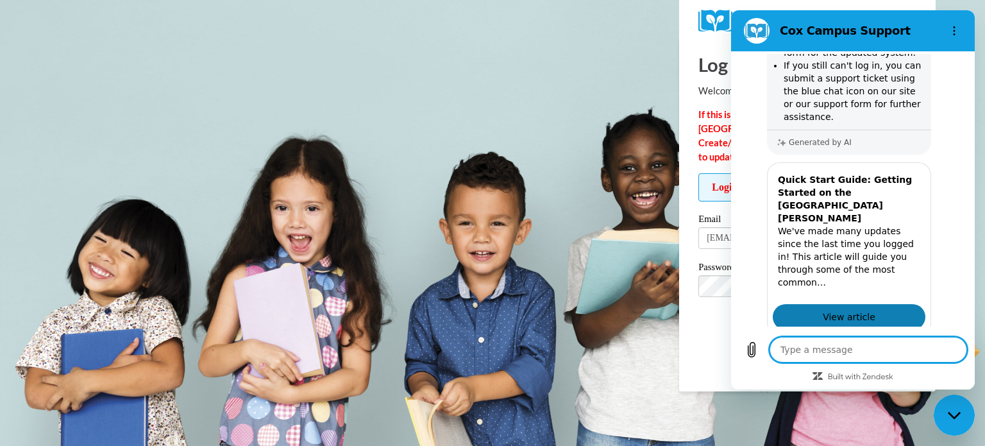
click at [872, 304] on link "View article" at bounding box center [849, 317] width 153 height 26
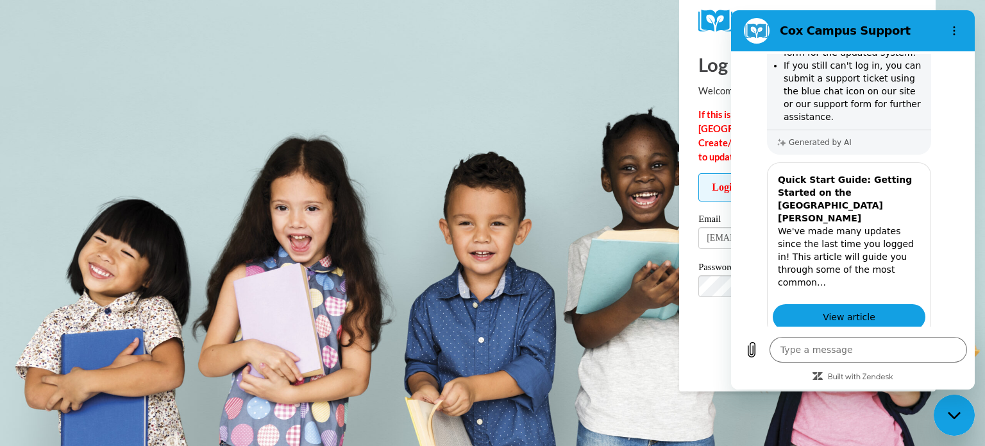
drag, startPoint x: 1348, startPoint y: 234, endPoint x: 795, endPoint y: 328, distance: 560.6
drag, startPoint x: 795, startPoint y: 328, endPoint x: 884, endPoint y: 110, distance: 235.3
click at [884, 110] on div "We understand how frustrating login issues can be and apologize for the inconve…" at bounding box center [848, 39] width 159 height 180
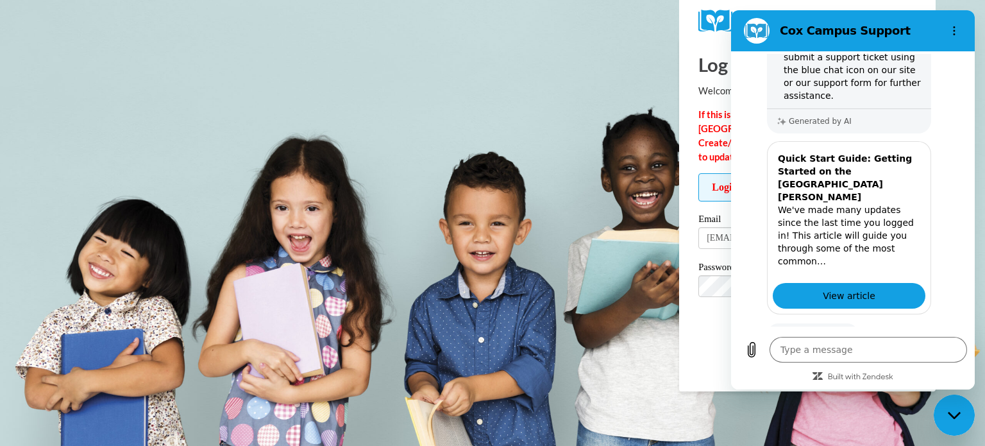
scroll to position [364, 0]
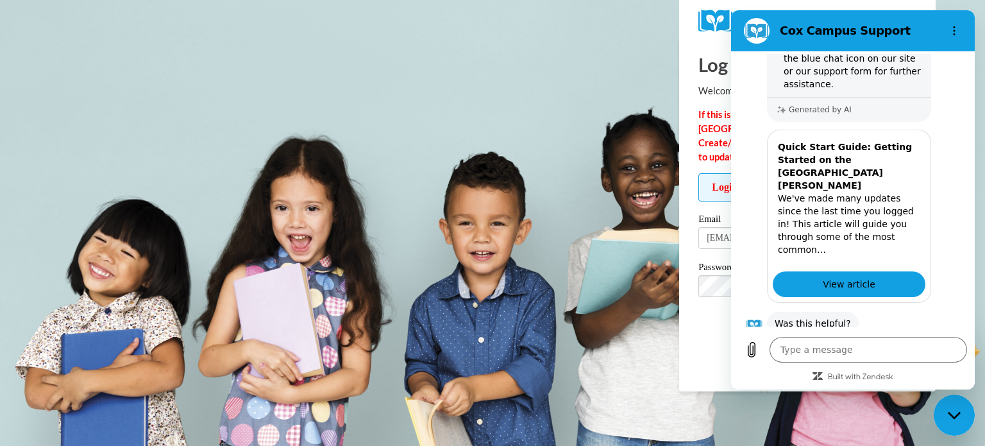
click at [939, 351] on button "No" at bounding box center [944, 363] width 35 height 24
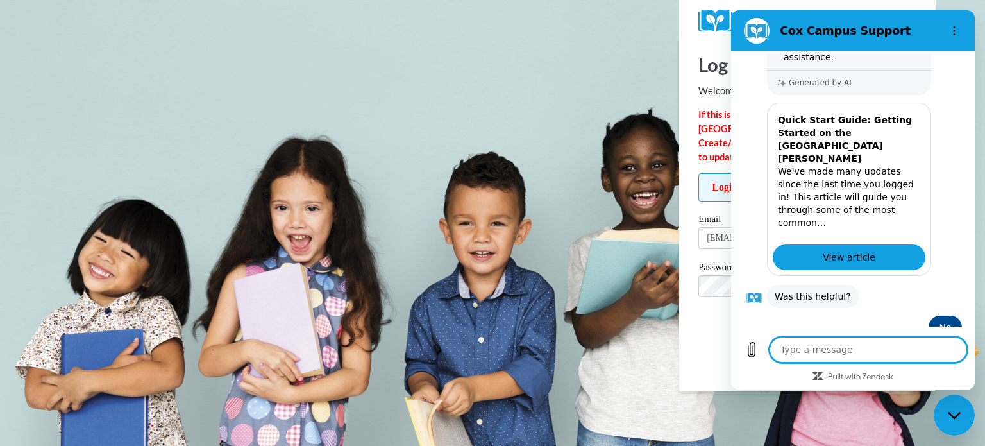
scroll to position [390, 0]
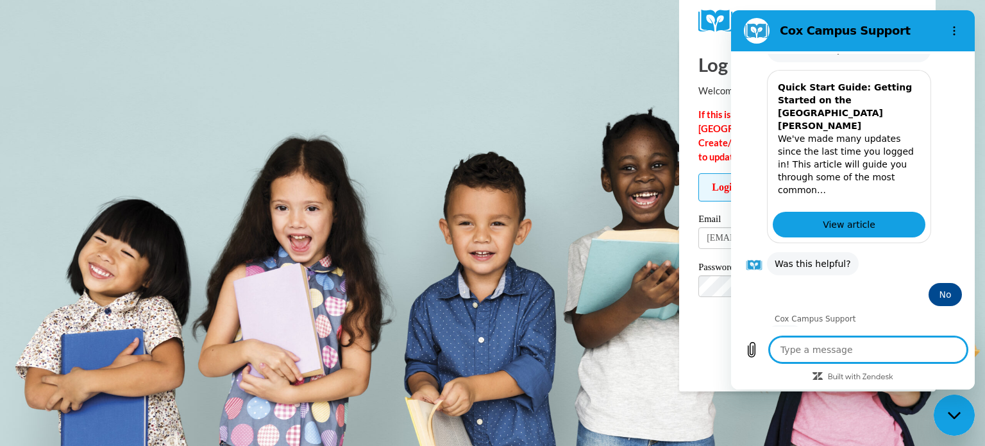
click at [925, 35] on h2 "Cox Campus Support" at bounding box center [858, 30] width 156 height 15
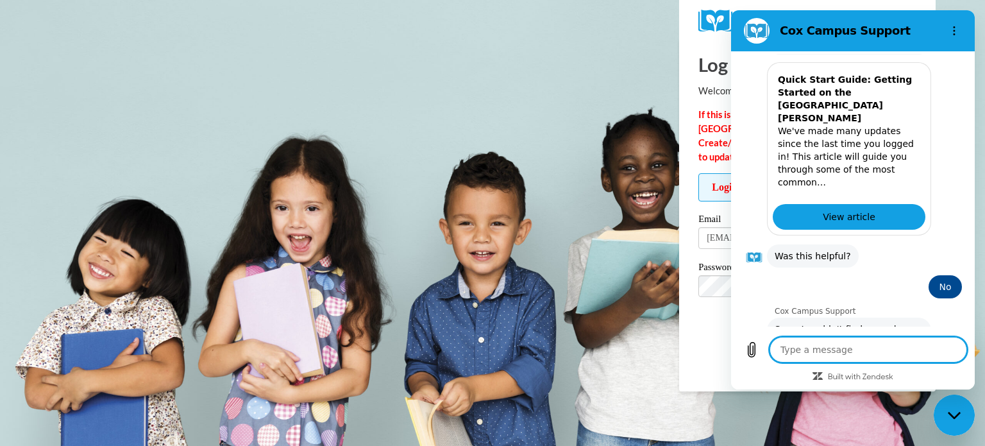
scroll to position [462, 0]
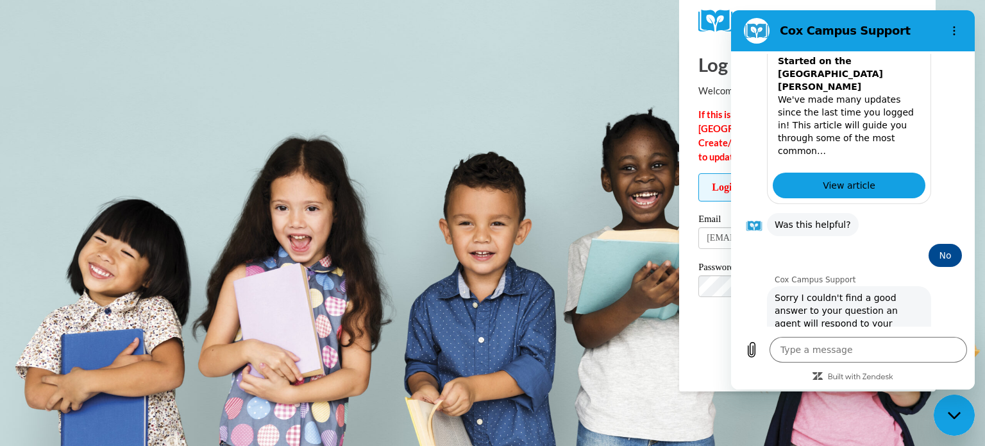
click at [957, 423] on div "Close messaging window" at bounding box center [954, 415] width 38 height 38
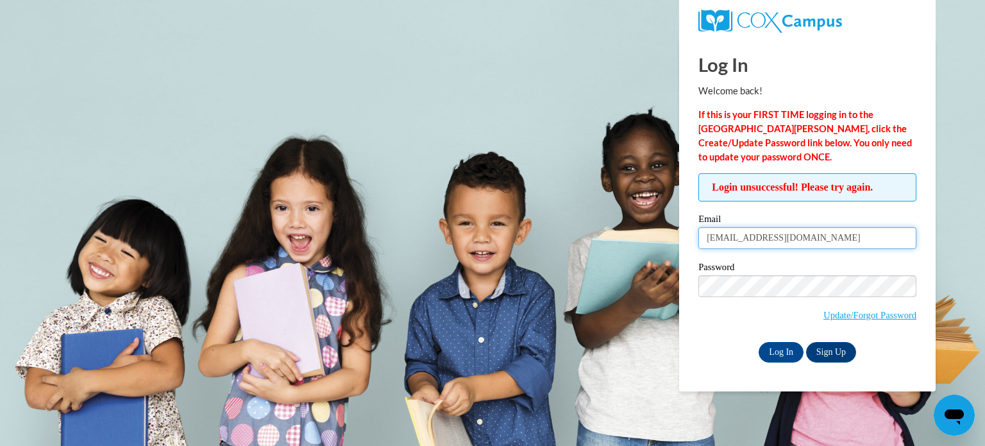
drag, startPoint x: 834, startPoint y: 242, endPoint x: 673, endPoint y: 269, distance: 162.4
click at [673, 269] on body "Log In Welcome back! If this is your FIRST TIME logging in to the NEW Cox Campu…" at bounding box center [492, 223] width 985 height 446
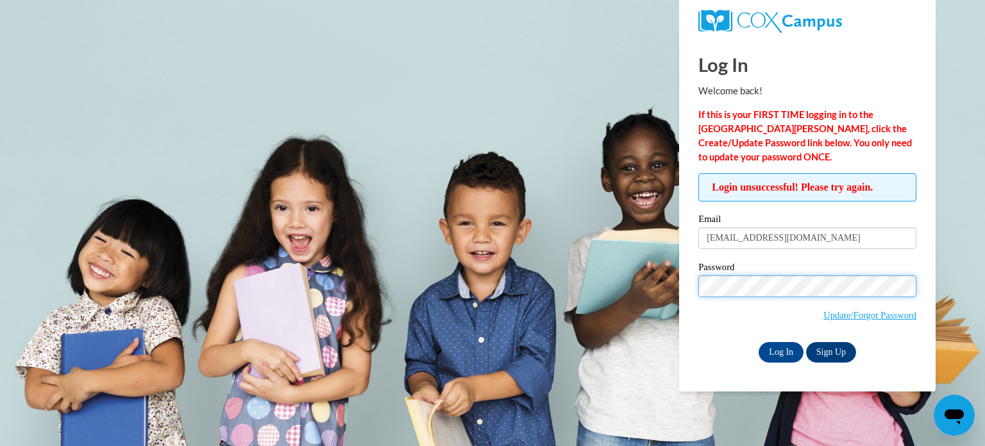
click at [759, 342] on input "Log In" at bounding box center [781, 352] width 45 height 21
click at [919, 411] on body "Log In Welcome back! If this is your FIRST TIME logging in to the [GEOGRAPHIC_D…" at bounding box center [492, 223] width 985 height 446
click at [953, 412] on icon "Open messaging window" at bounding box center [954, 416] width 19 height 15
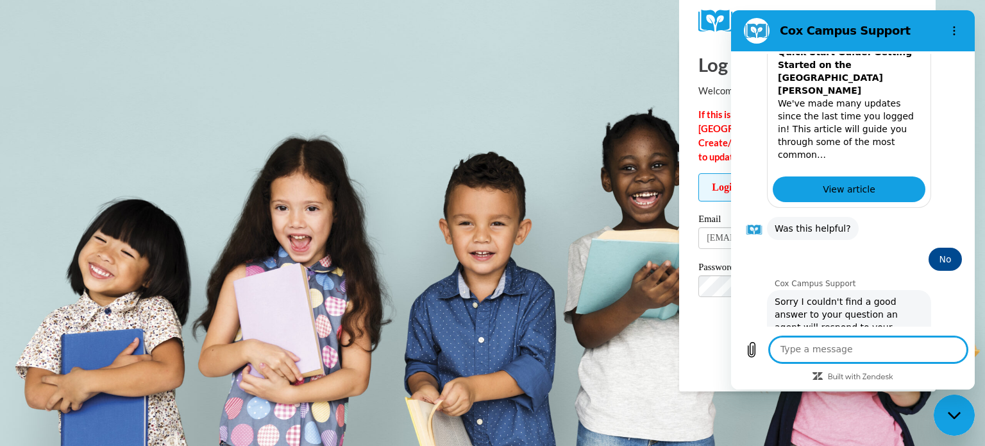
scroll to position [462, 0]
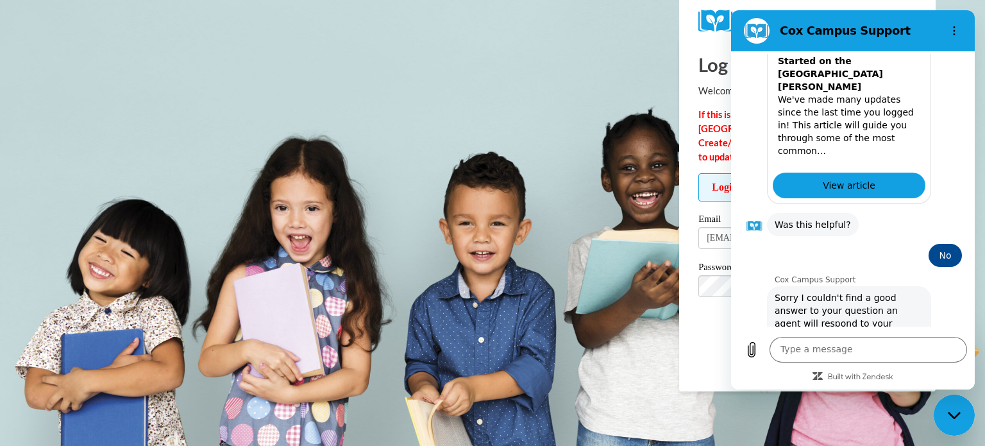
click at [894, 364] on button "Talk to a human" at bounding box center [919, 382] width 85 height 37
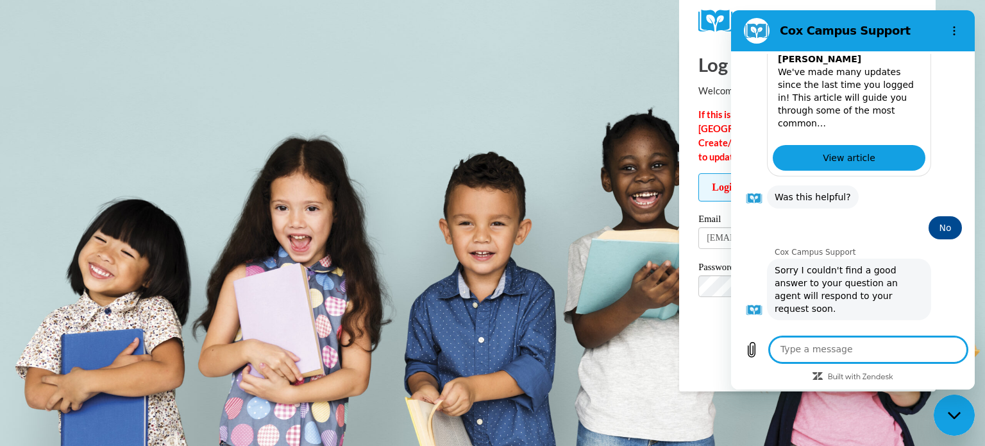
scroll to position [488, 0]
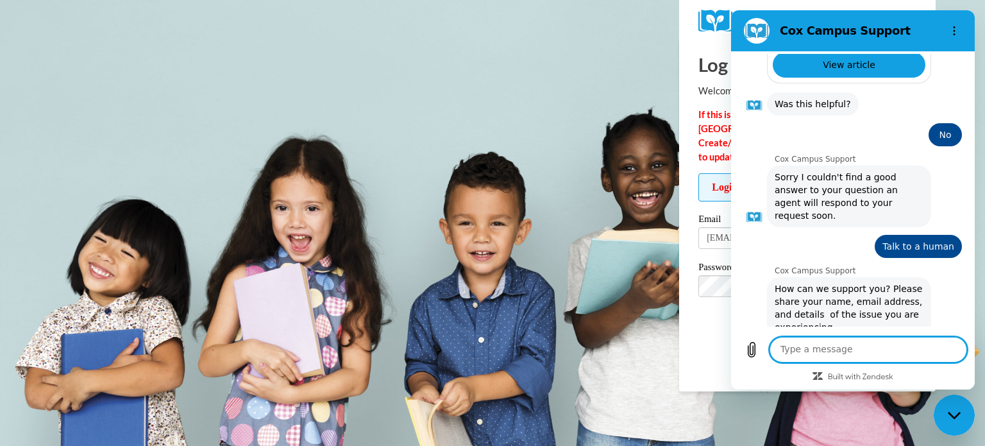
type textarea "x"
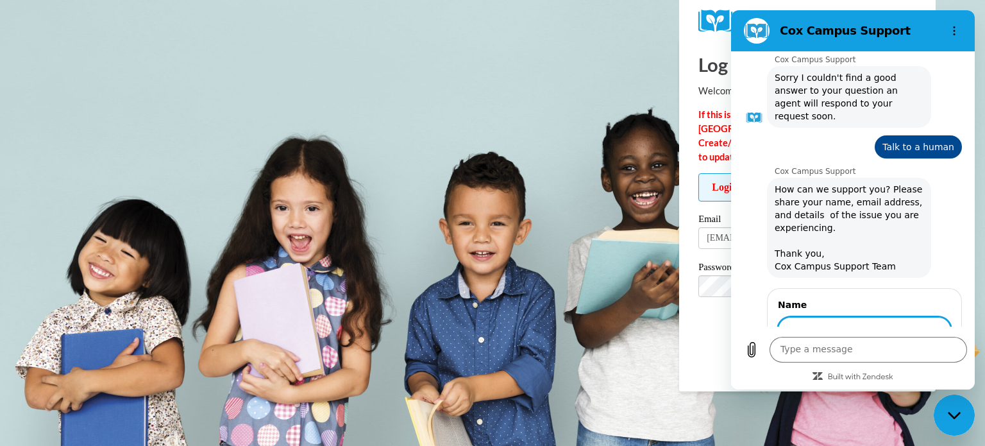
scroll to position [682, 0]
type input "[PERSON_NAME]"
click at [919, 360] on span "Next" at bounding box center [929, 367] width 21 height 15
type textarea "x"
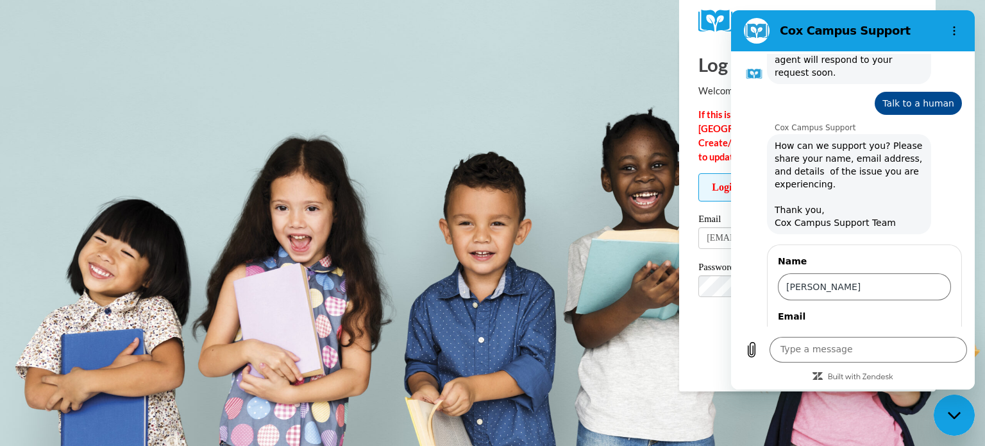
scroll to position [736, 0]
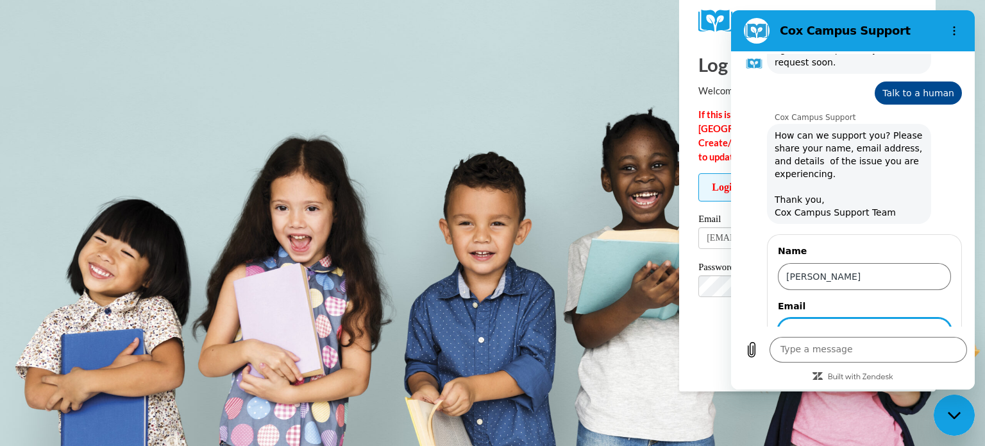
type input "W"
click at [827, 318] on input "[PERSON_NAME]" at bounding box center [864, 331] width 173 height 27
drag, startPoint x: 827, startPoint y: 272, endPoint x: 788, endPoint y: 269, distance: 38.6
click at [788, 318] on input "Quinn" at bounding box center [864, 331] width 173 height 27
type input "[EMAIL_ADDRESS][DOMAIN_NAME]"
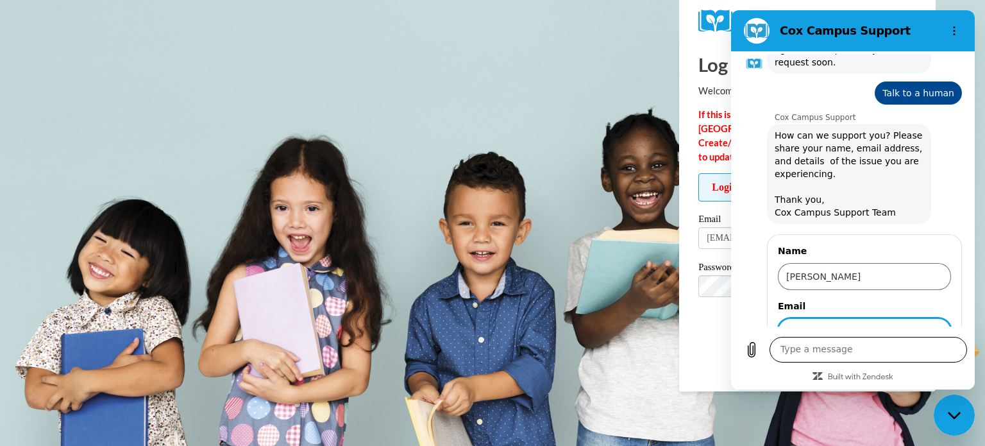
click at [809, 348] on textarea at bounding box center [867, 350] width 197 height 26
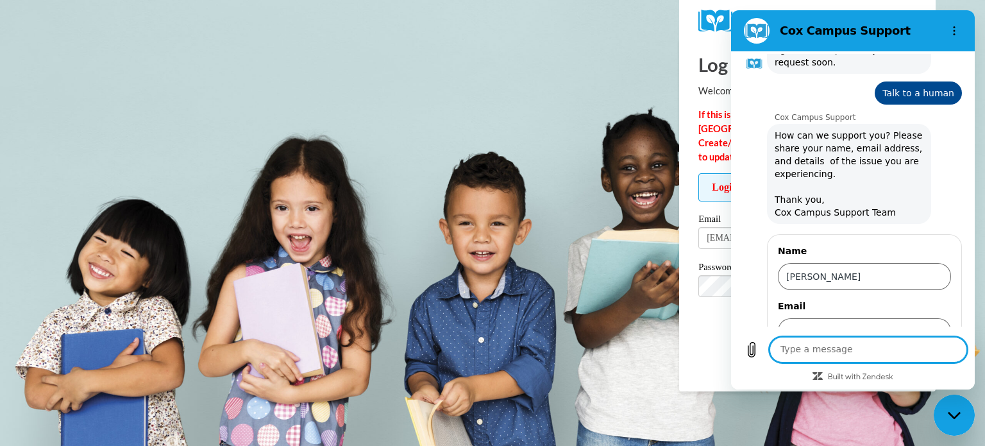
type textarea "h"
type textarea "x"
type textarea "he"
type textarea "x"
type textarea "hel"
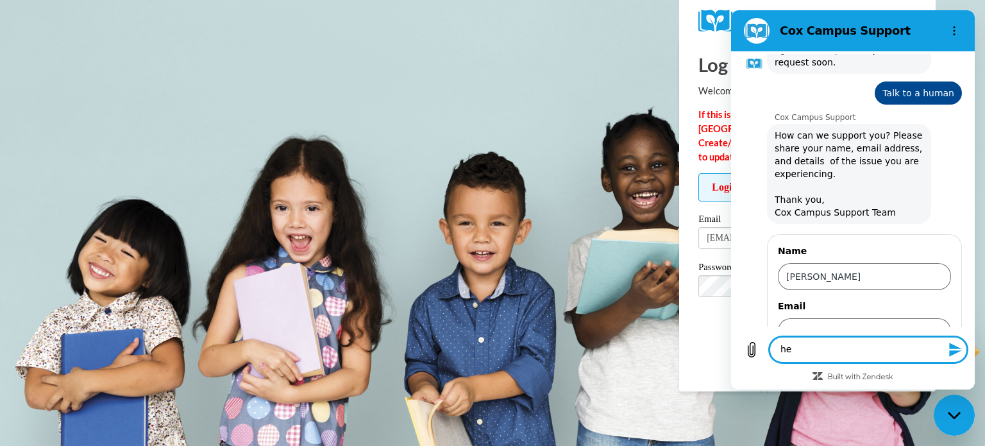
type textarea "x"
type textarea "hell"
type textarea "x"
type textarea "hello"
type textarea "x"
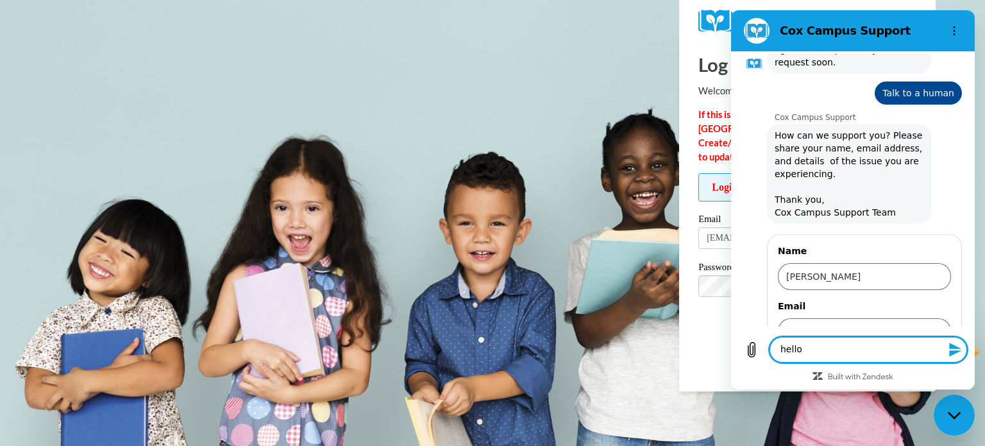
type textarea "hello."
type textarea "x"
type textarea "hello."
type textarea "x"
type textarea "hello. i"
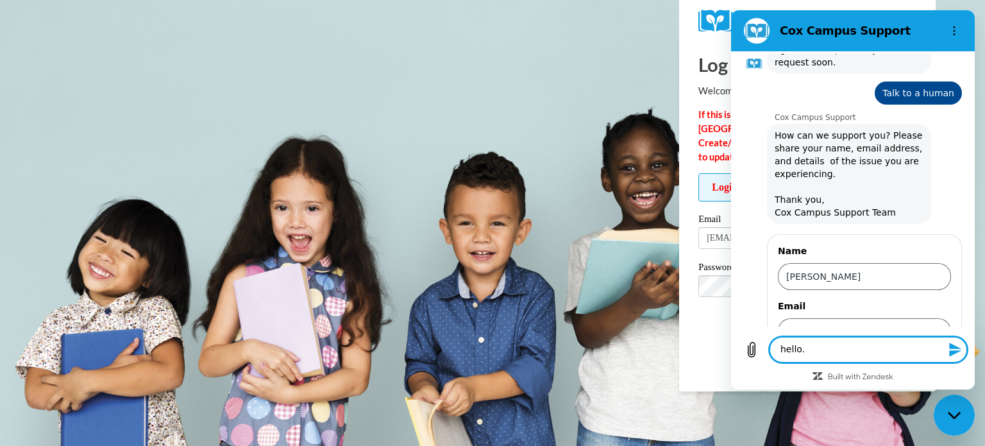
type textarea "x"
type textarea "hello. i"
type textarea "x"
type textarea "hello. i a"
type textarea "x"
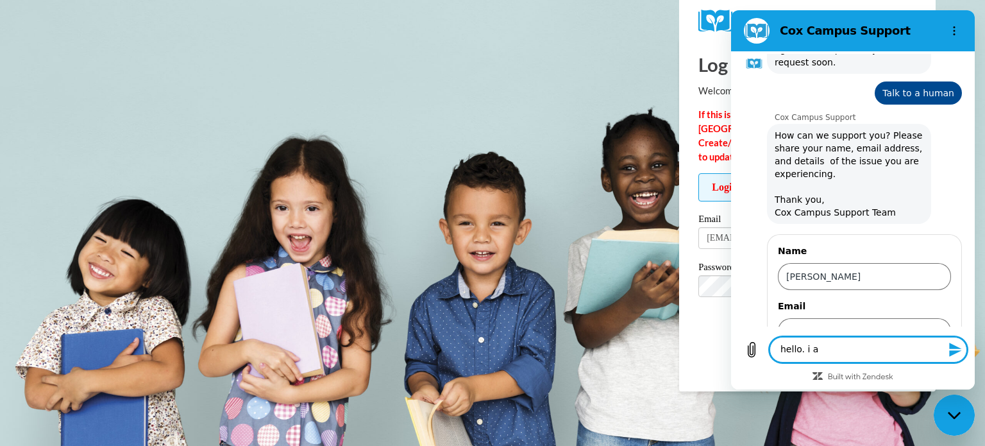
type textarea "hello. i am"
type textarea "x"
type textarea "hello. i am"
type textarea "x"
type textarea "hello. i am t"
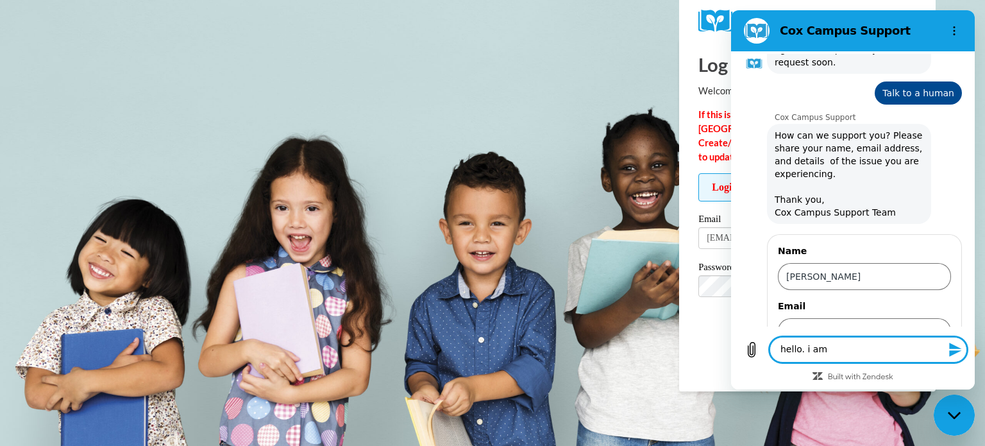
type textarea "x"
type textarea "hello. i am tr"
type textarea "x"
type textarea "hello. i am try"
type textarea "x"
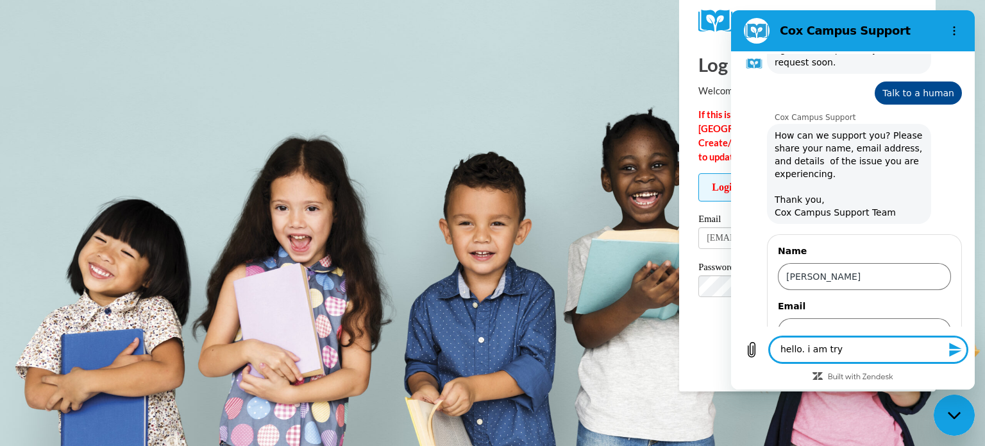
type textarea "hello. i am tryi"
type textarea "x"
type textarea "hello. i am tryin"
type textarea "x"
type textarea "hello. i am trying"
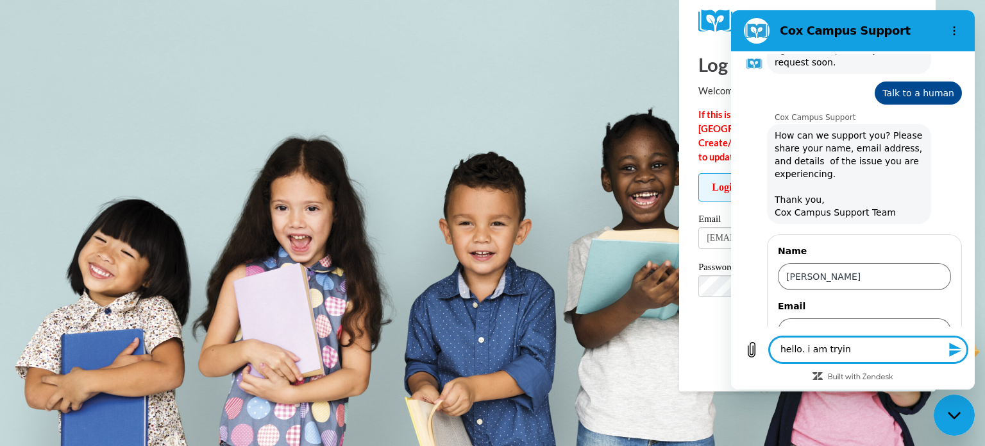
type textarea "x"
type textarea "hello. i am trying"
type textarea "x"
type textarea "hello. i am trying t"
type textarea "x"
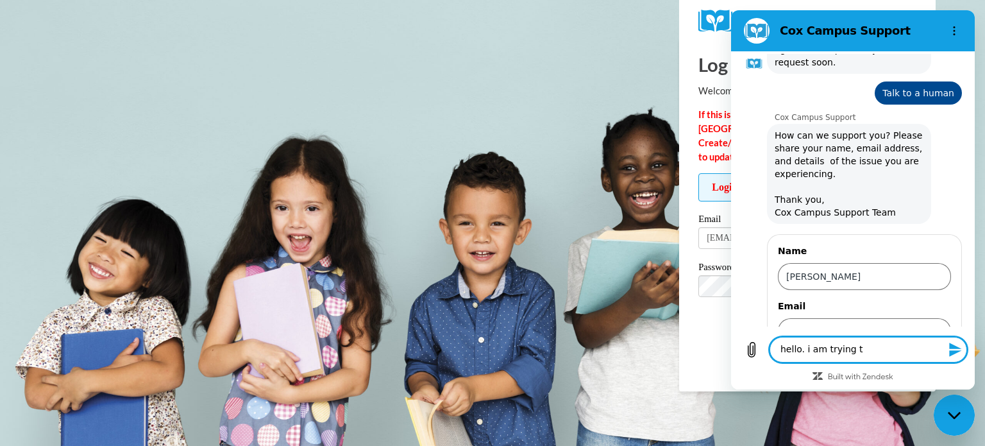
type textarea "hello. i am trying to"
type textarea "x"
type textarea "hello. i am trying to"
type textarea "x"
type textarea "hello. i am trying to l"
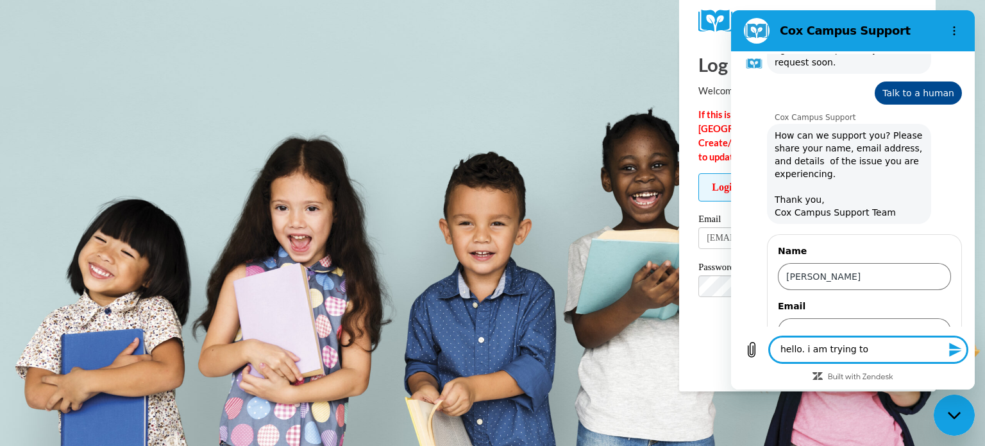
type textarea "x"
type textarea "hello. i am trying to lo"
type textarea "x"
type textarea "hello. i am trying to log"
type textarea "x"
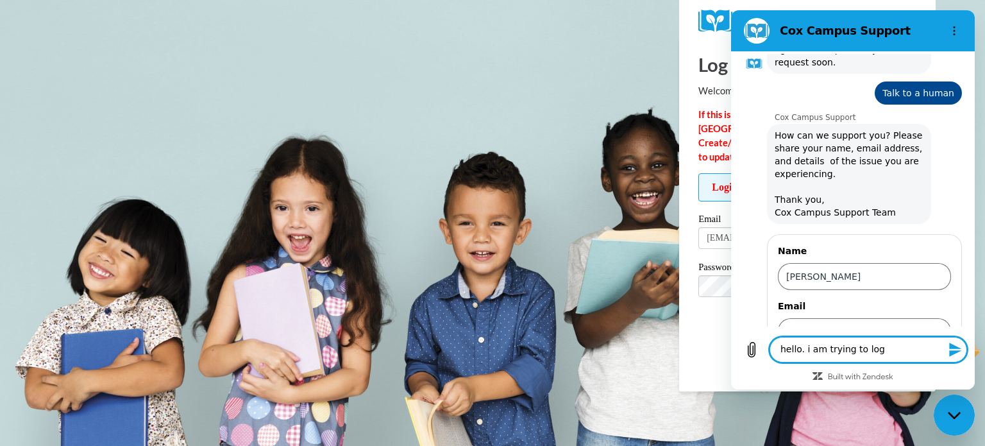
type textarea "hello. i am trying to log"
type textarea "x"
type textarea "hello. i am trying to log i"
type textarea "x"
type textarea "hello. i am trying to log in"
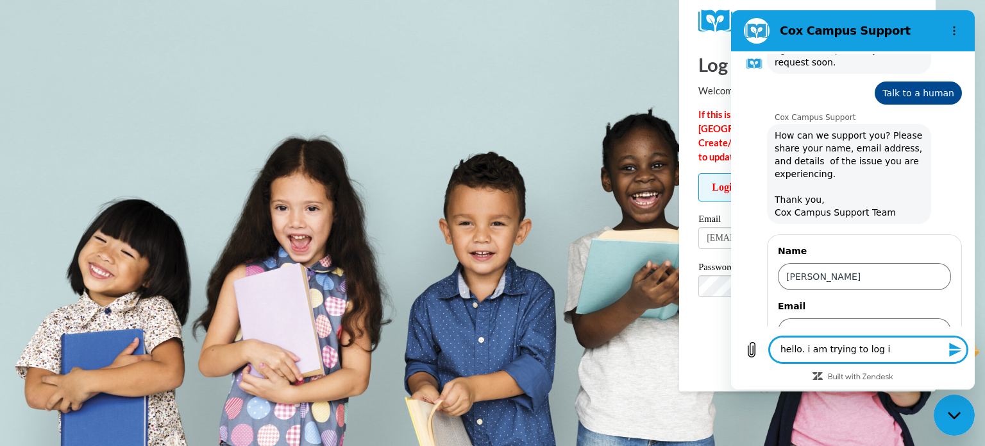
type textarea "x"
type textarea "hello. i am trying to log in"
type textarea "x"
type textarea "hello. i am trying to log in a"
type textarea "x"
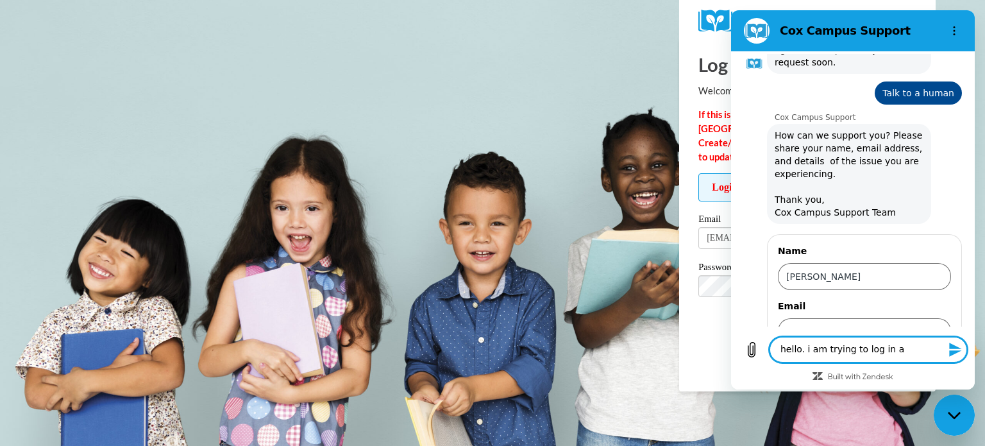
type textarea "hello. i am trying to log in an"
type textarea "x"
type textarea "hello. i am trying to log in and"
type textarea "x"
type textarea "hello. i am trying to log in and"
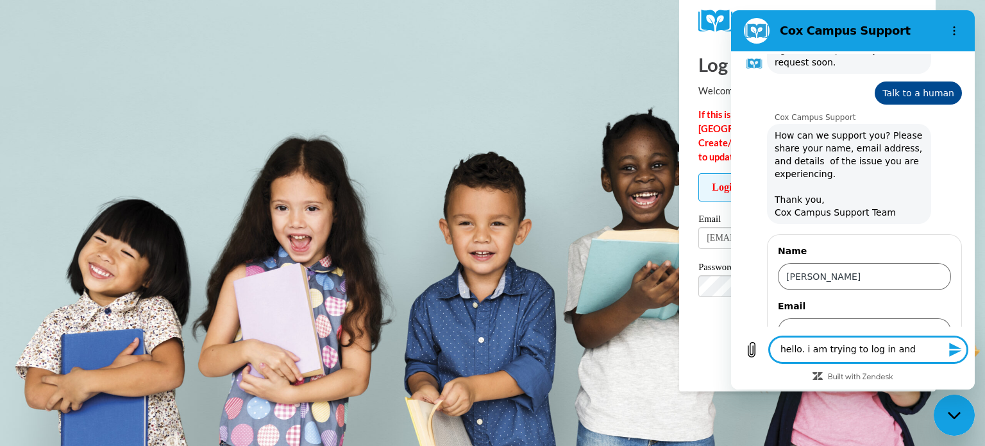
type textarea "x"
type textarea "hello. i am trying to log in and i"
type textarea "x"
type textarea "hello. i am trying to log in and it"
type textarea "x"
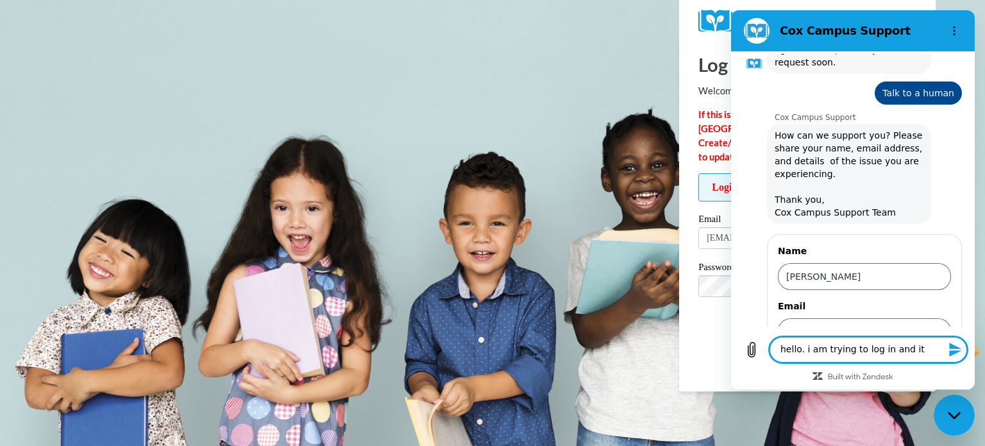
type textarea "hello. i am trying to log in and it"
type textarea "x"
type textarea "hello. i am trying to log in and it w"
type textarea "x"
type textarea "hello. i am trying to log in and it wi"
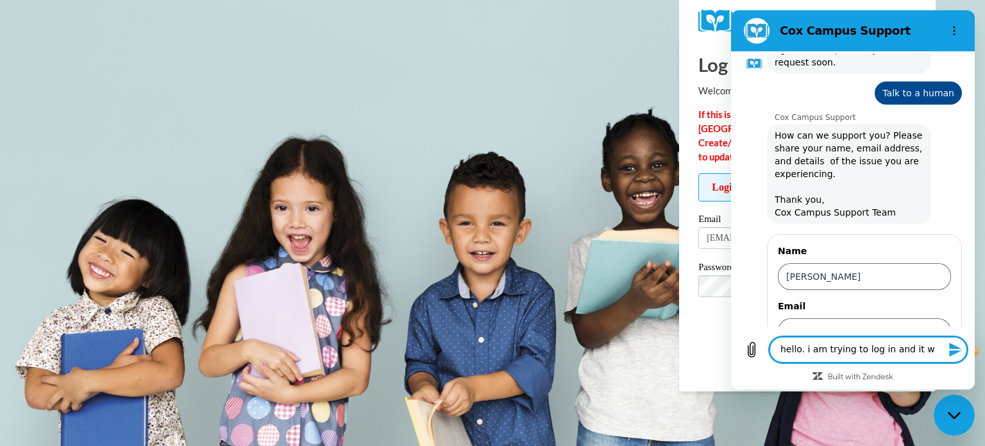
type textarea "x"
type textarea "hello. i am trying to log in and it wil"
type textarea "x"
type textarea "hello. i am trying to log in and it will"
type textarea "x"
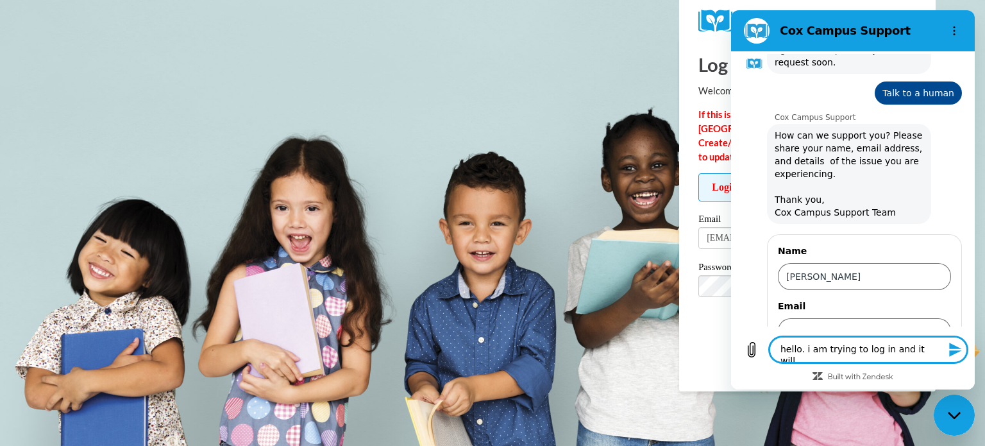
type textarea "hello. i am trying to log in and it will"
type textarea "x"
type textarea "hello. i am trying to log in and it will n"
type textarea "x"
type textarea "hello. i am trying to log in and it will no"
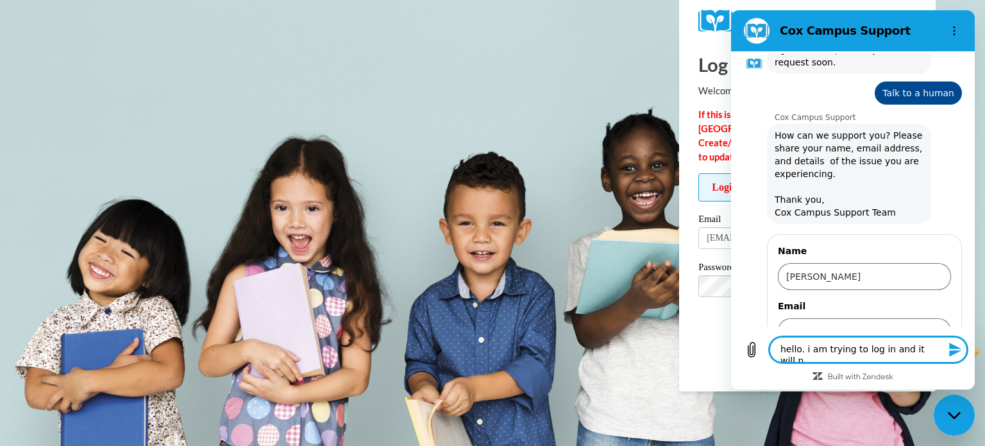
type textarea "x"
type textarea "hello. i am trying to log in and it will not"
type textarea "x"
type textarea "hello. i am trying to log in and it will not"
type textarea "x"
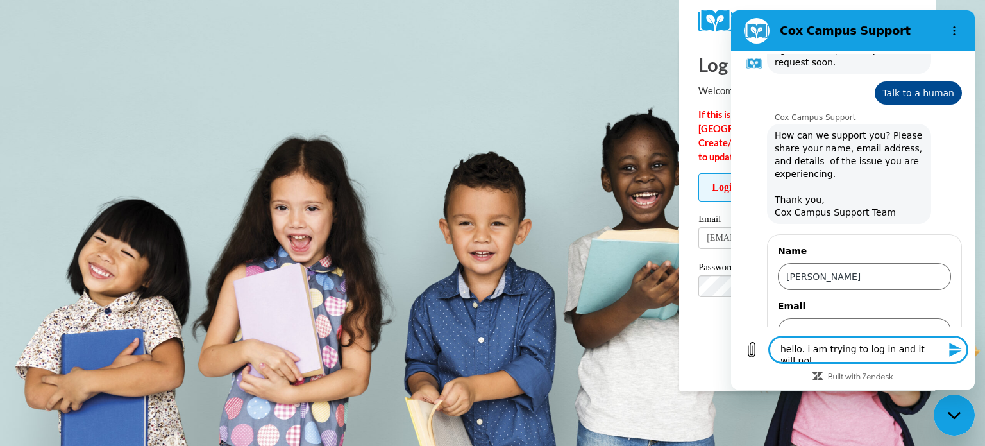
type textarea "hello. i am trying to log in and it will not l"
type textarea "x"
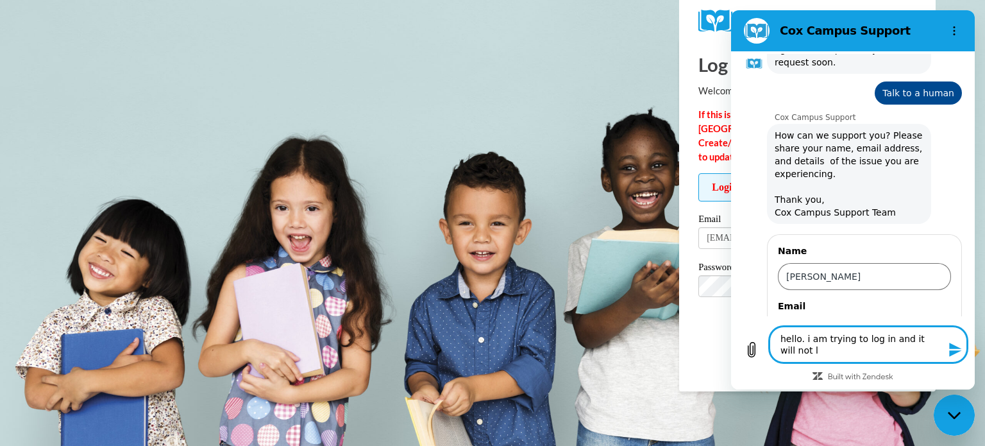
type textarea "hello. i am trying to log in and it will not le"
type textarea "x"
type textarea "hello. i am trying to log in and it will not let"
type textarea "x"
type textarea "hello. i am trying to log in and it will not let"
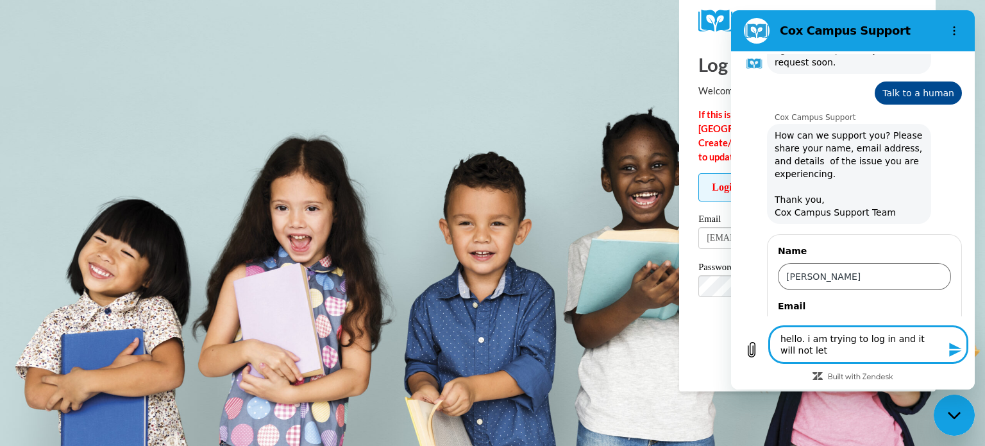
type textarea "x"
type textarea "hello. i am trying to log in and it will not let m"
type textarea "x"
type textarea "hello. i am trying to log in and it will not let me"
type textarea "x"
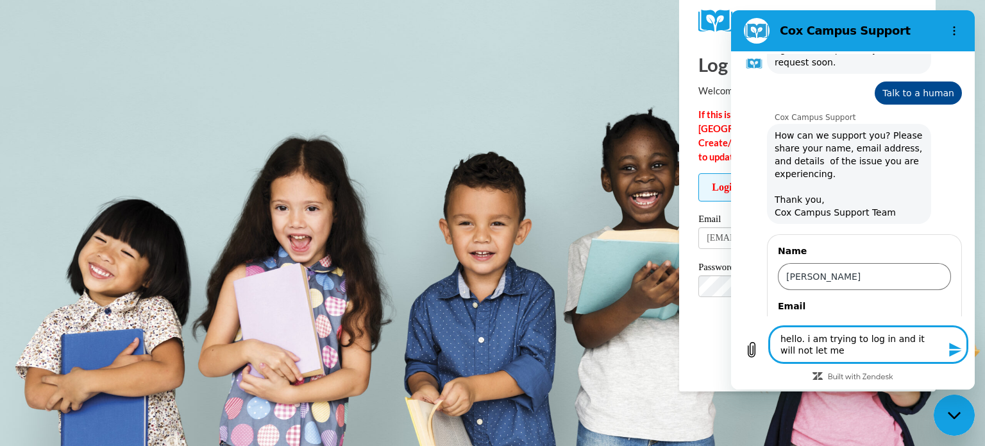
type textarea "hello. i am trying to log in and it will not let me,"
type textarea "x"
type textarea "hello. i am trying to log in and it will not let me"
type textarea "x"
type textarea "hello. i am trying to log in and it will not let me."
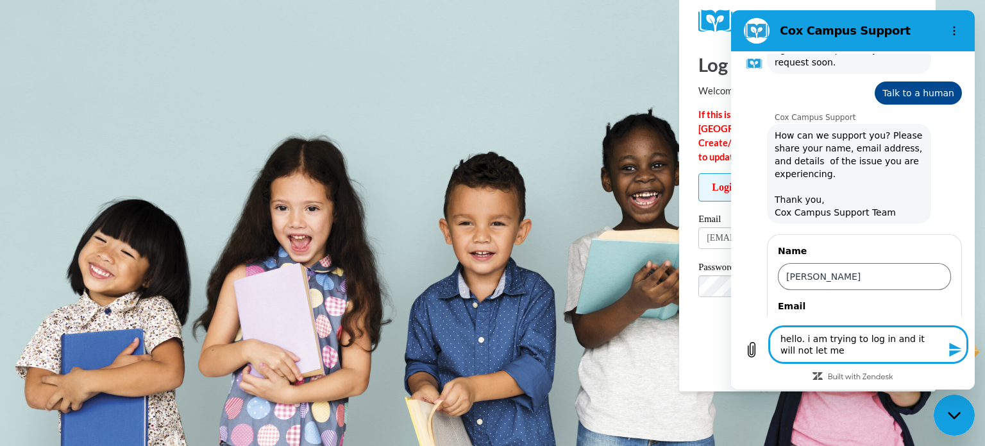
type textarea "x"
type textarea "hello. i am trying to log in and it will not let me."
type textarea "x"
type textarea "hello. i am trying to log in and it will not let me. i"
type textarea "x"
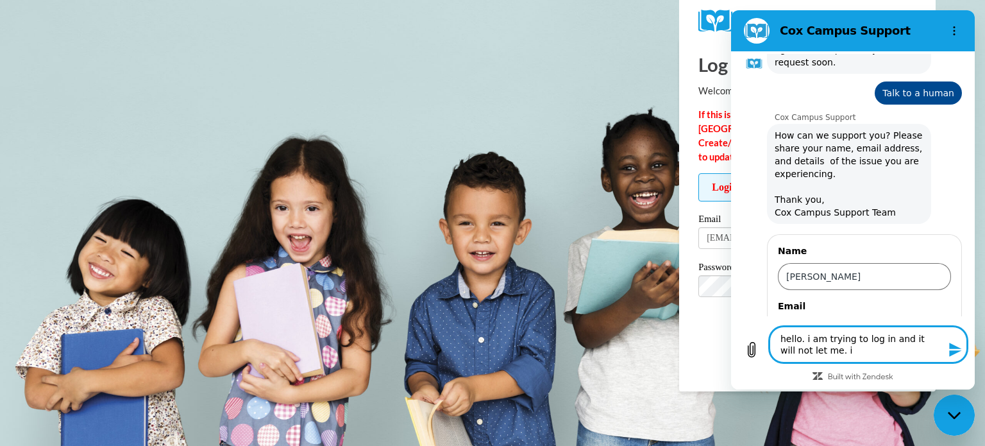
type textarea "hello. i am trying to log in and it will not let me. ii"
type textarea "x"
type textarea "hello. i am trying to log in and it will not let me. ii"
type textarea "x"
type textarea "hello. i am trying to log in and it will not let me. ii g"
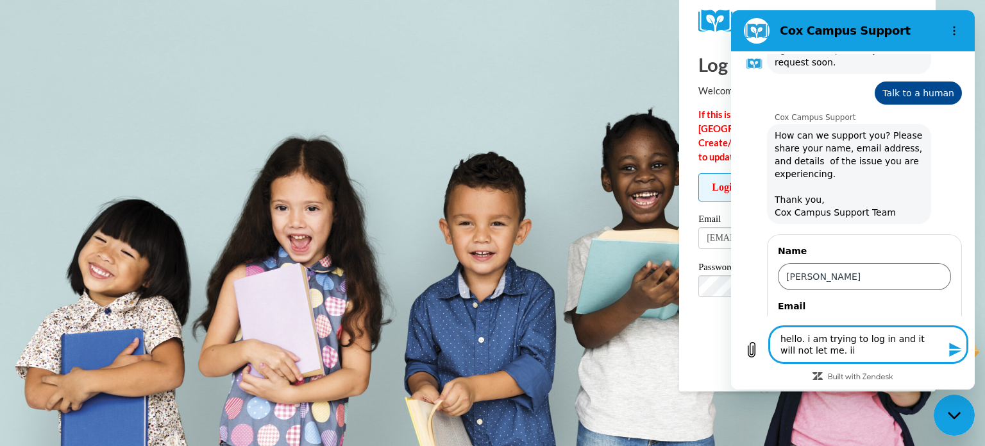
type textarea "x"
type textarea "hello. i am trying to log in and it will not let me. ii"
type textarea "x"
type textarea "hello. i am trying to log in and it will not let me. ii h"
type textarea "x"
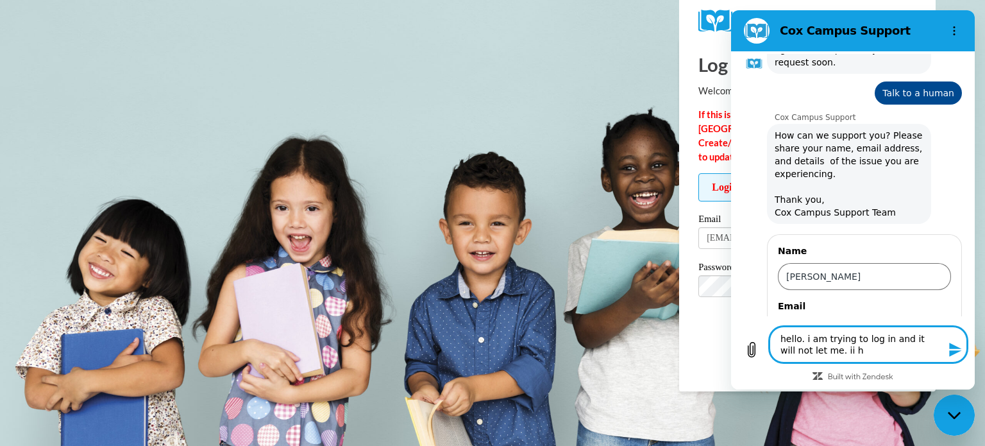
type textarea "hello. i am trying to log in and it will not let me. ii ha"
type textarea "x"
type textarea "hello. i am trying to log in and it will not let me. ii hav"
type textarea "x"
type textarea "hello. i am trying to log in and it will not let me. ii have"
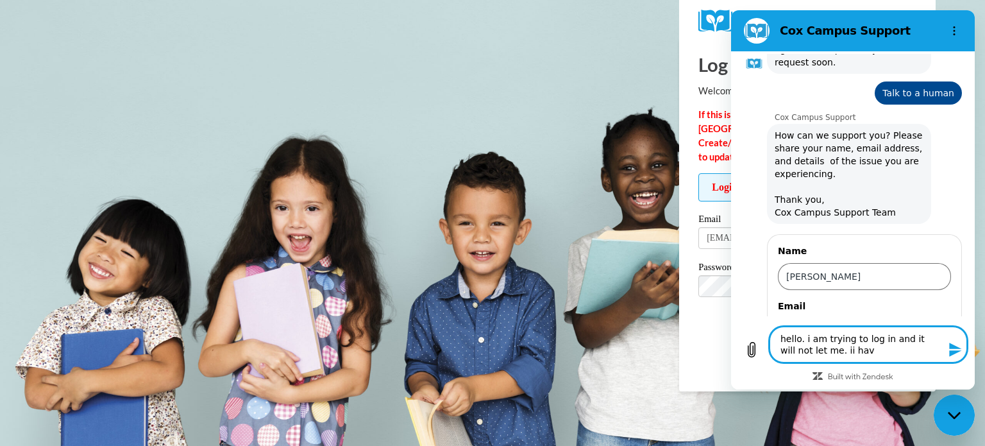
type textarea "x"
type textarea "hello. i am trying to log in and it will not let me. ii have"
type textarea "x"
type textarea "hello. i am trying to log in and it will not let me. ii have c"
type textarea "x"
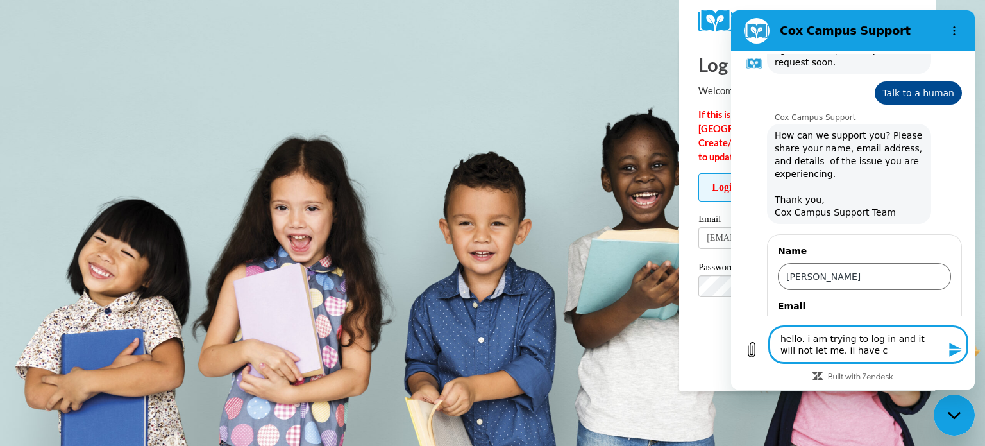
type textarea "hello. i am trying to log in and it will not let me. ii have ch"
type textarea "x"
type textarea "hello. i am trying to log in and it will not let me. ii have cha"
type textarea "x"
type textarea "hello. i am trying to log in and it will not let me. ii have chan"
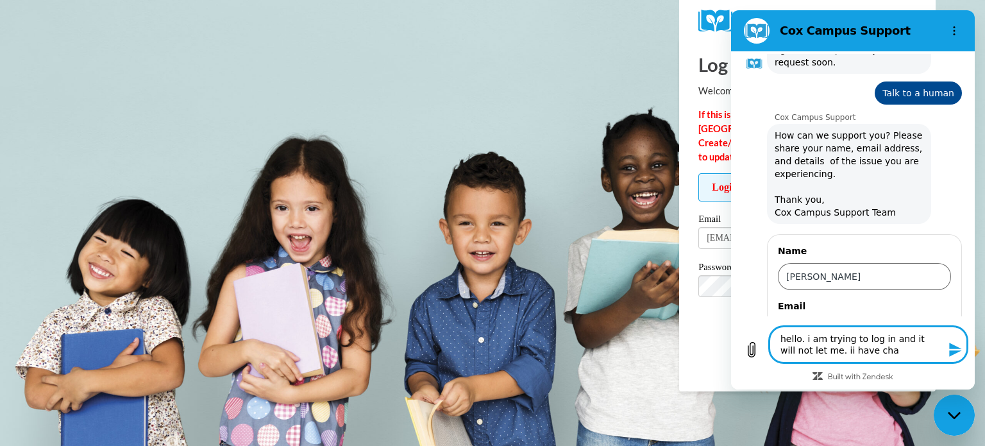
type textarea "x"
type textarea "hello. i am trying to log in and it will not let me. ii have chanf"
type textarea "x"
type textarea "hello. i am trying to log in and it will not let me. ii have chan"
type textarea "x"
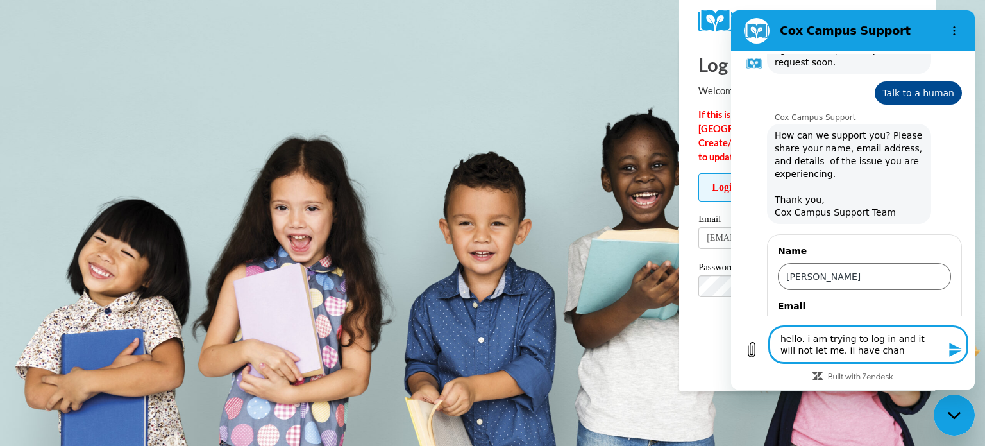
type textarea "hello. i am trying to log in and it will not let me. ii have chang"
type textarea "x"
type textarea "hello. i am trying to log in and it will not let me. ii have change"
type textarea "x"
type textarea "hello. i am trying to log in and it will not let me. ii have change"
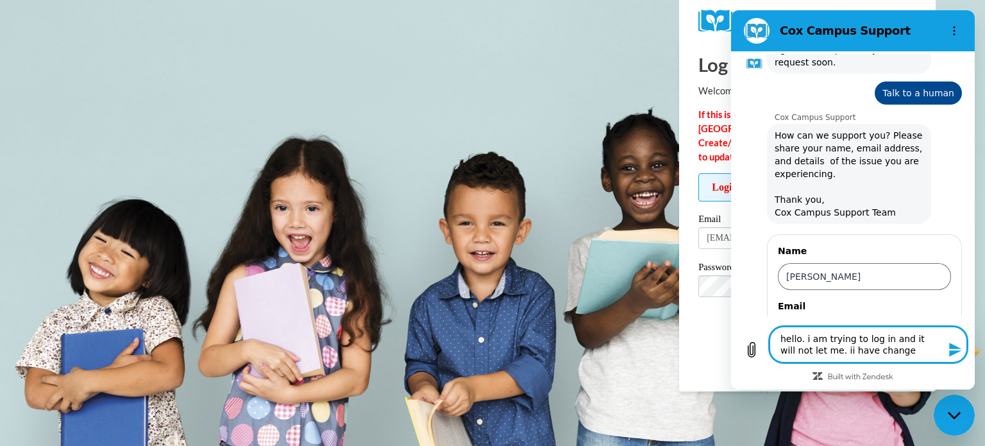
type textarea "x"
type textarea "hello. i am trying to log in and it will not let me. ii have change"
type textarea "x"
type textarea "hello. i am trying to log in and it will not let me. ii have changed"
type textarea "x"
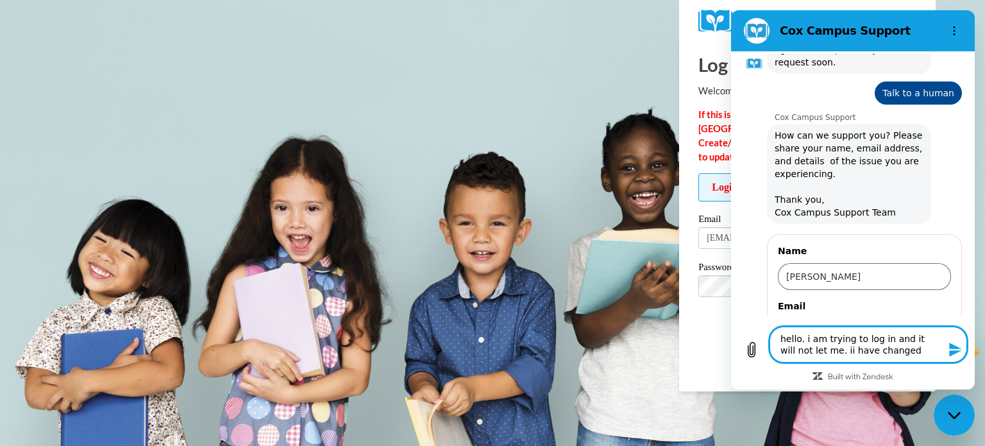
type textarea "hello. i am trying to log in and it will not let me. ii have changed"
type textarea "x"
type textarea "hello. i am trying to log in and it will not let me. ii have changed m"
type textarea "x"
type textarea "hello. i am trying to log in and it will not let me. ii have changed my"
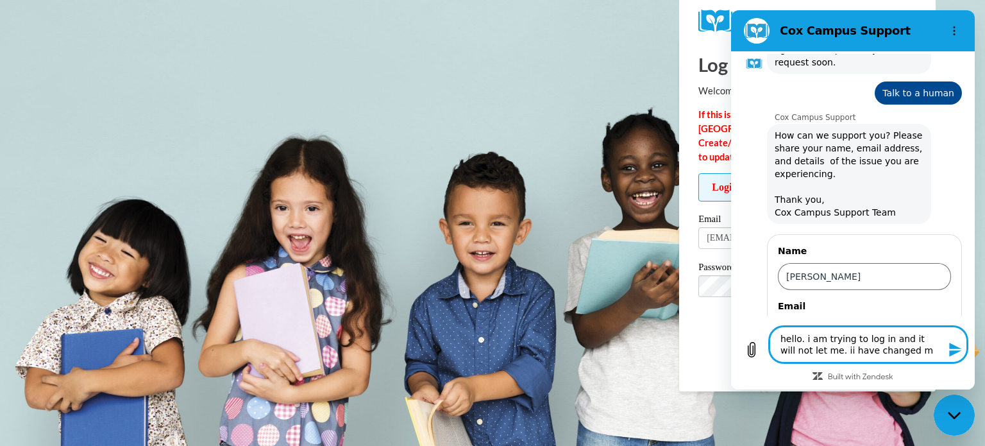
type textarea "x"
type textarea "hello. i am trying to log in and it will not let me. ii have changed my"
type textarea "x"
type textarea "hello. i am trying to log in and it will not let me. ii have changed my p"
type textarea "x"
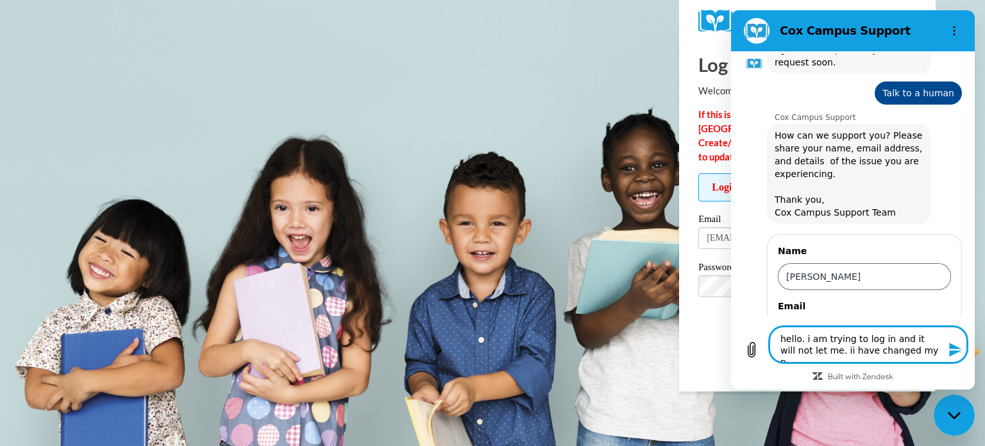
type textarea "hello. i am trying to log in and it will not let me. ii have changed my pa"
type textarea "x"
type textarea "hello. i am trying to log in and it will not let me. ii have changed my pas"
type textarea "x"
type textarea "hello. i am trying to log in and it will not let me. ii have changed my pass"
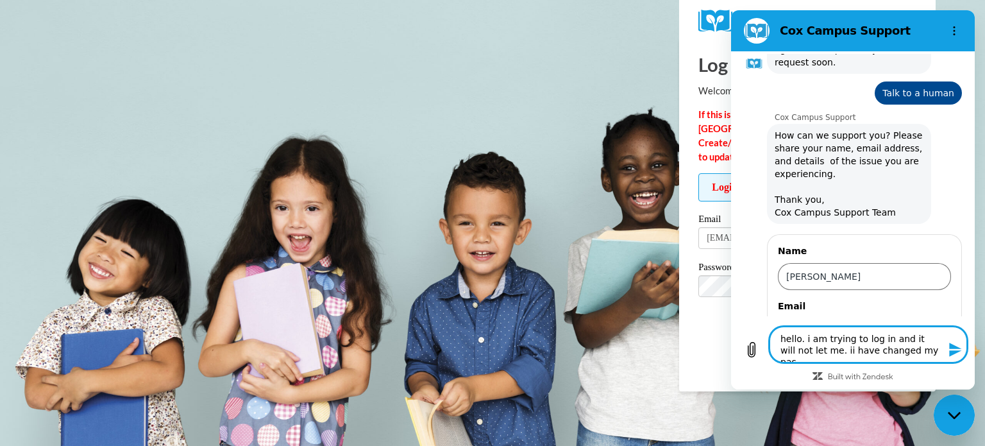
type textarea "x"
type textarea "hello. i am trying to log in and it will not let me. ii have changed my passw"
type textarea "x"
type textarea "hello. i am trying to log in and it will not let me. ii have changed my passwo"
type textarea "x"
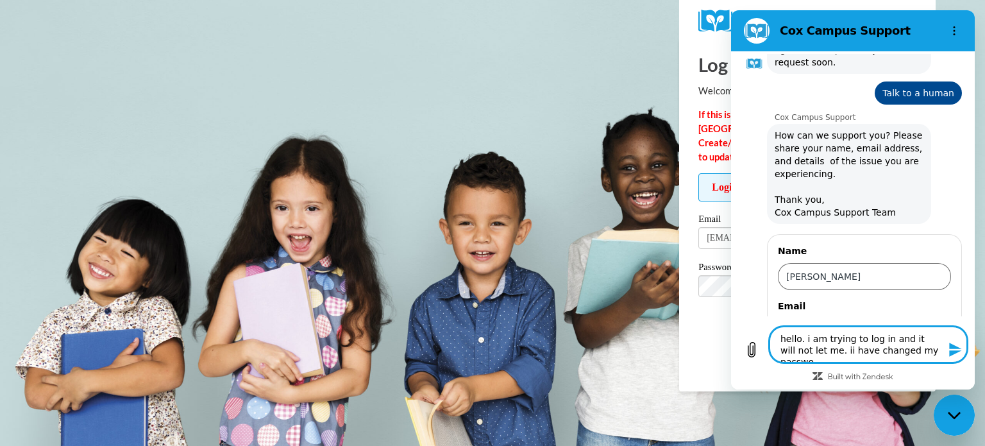
type textarea "hello. i am trying to log in and it will not let me. ii have changed my passwor"
type textarea "x"
type textarea "hello. i am trying to log in and it will not let me. ii have changed my password"
type textarea "x"
type textarea "hello. i am trying to log in and it will not let me. ii have changed my password"
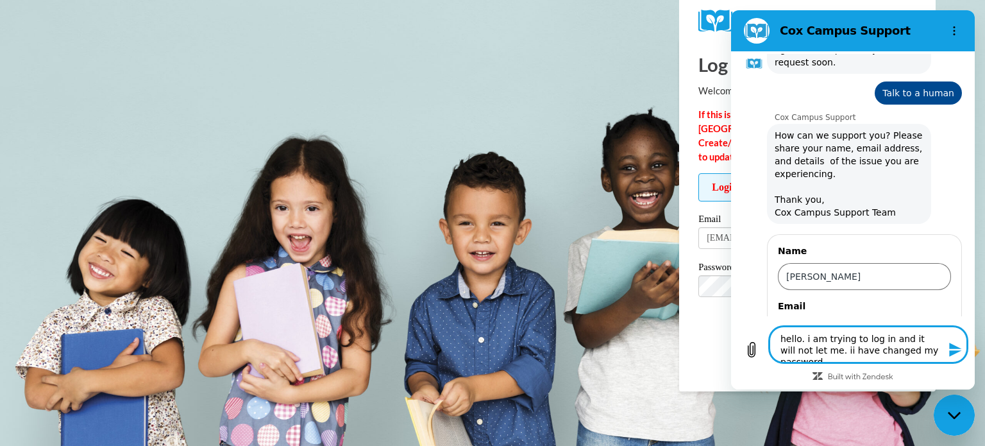
type textarea "x"
type textarea "hello. i am trying to log in and it will not let me. ii have changed my passwor…"
type textarea "x"
type textarea "hello. i am trying to log in and it will not let me. ii have changed my passwor…"
type textarea "x"
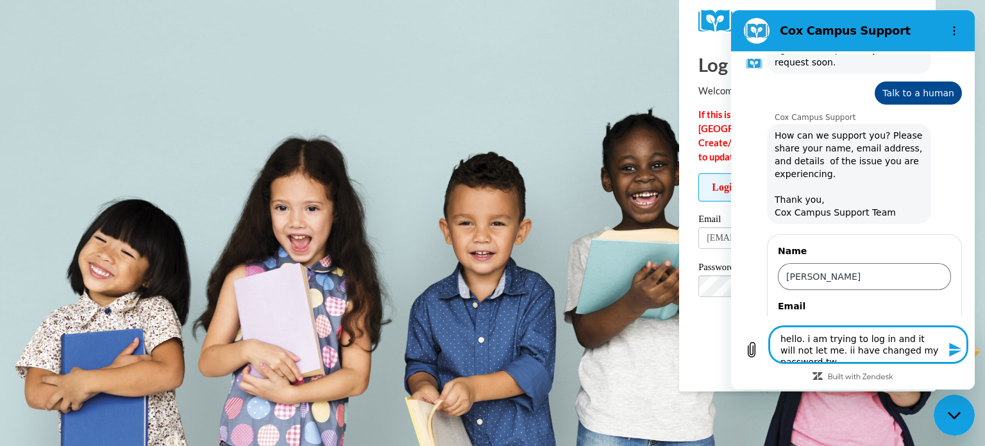
type textarea "hello. i am trying to log in and it will not let me. ii have changed my passwor…"
type textarea "x"
type textarea "hello. i am trying to log in and it will not let me. ii have changed my passwor…"
type textarea "x"
type textarea "hello. i am trying to log in and it will not let me. ii have changed my passwor…"
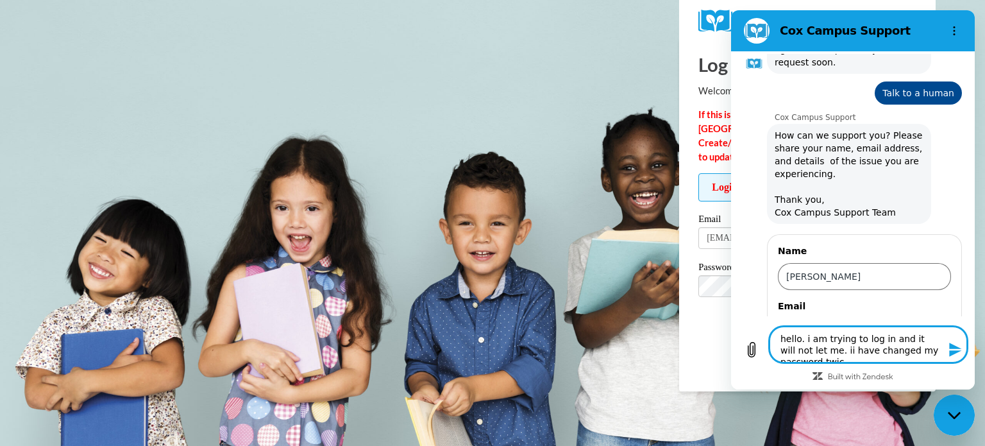
type textarea "x"
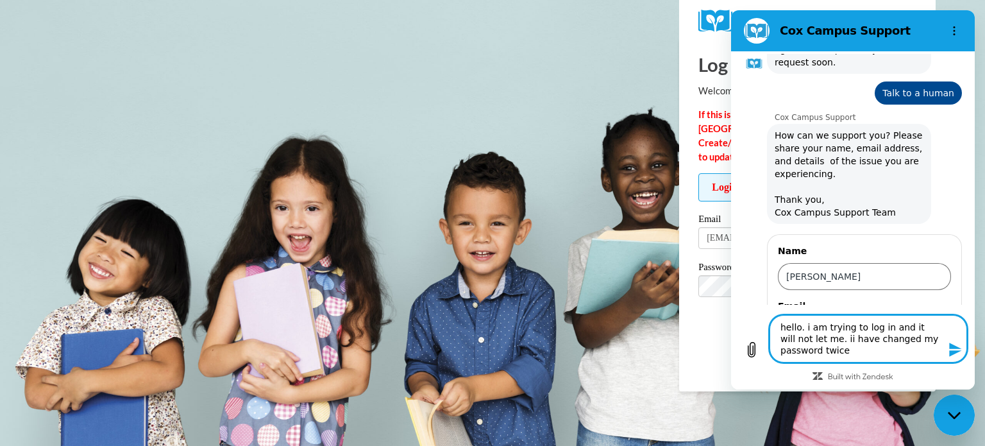
type textarea "hello. i am trying to log in and it will not let me. ii have changed my passwor…"
type textarea "x"
type textarea "hello. i am trying to log in and it will not let me. ii have changed my passwor…"
type textarea "x"
type textarea "hello. i am trying to log in and it will not let me. ii have changed my passwor…"
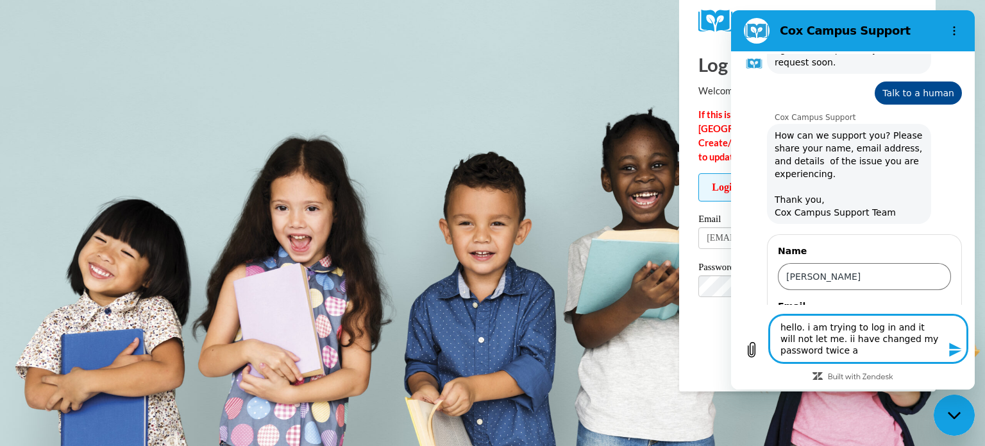
type textarea "x"
type textarea "hello. i am trying to log in and it will not let me. ii have changed my passwor…"
click at [814, 339] on textarea "hello. i am trying to log in and it will not let me. ii have changed my passwor…" at bounding box center [867, 338] width 197 height 47
click at [806, 325] on textarea "hello. i am trying to log in and it will not let me. I have changed my password…" at bounding box center [867, 338] width 197 height 47
click at [927, 351] on textarea "Hello. I am trying to log in and it will not let me. I have changed my password…" at bounding box center [867, 338] width 197 height 47
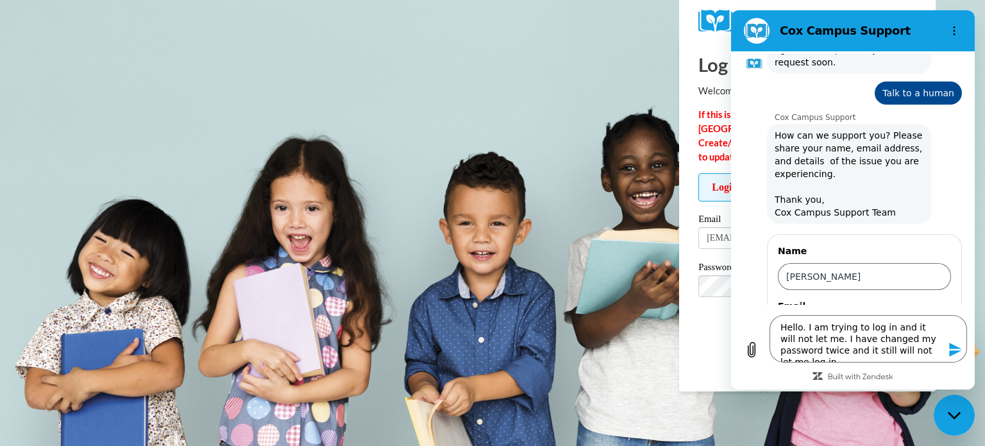
click at [957, 353] on icon "Send message" at bounding box center [955, 349] width 15 height 15
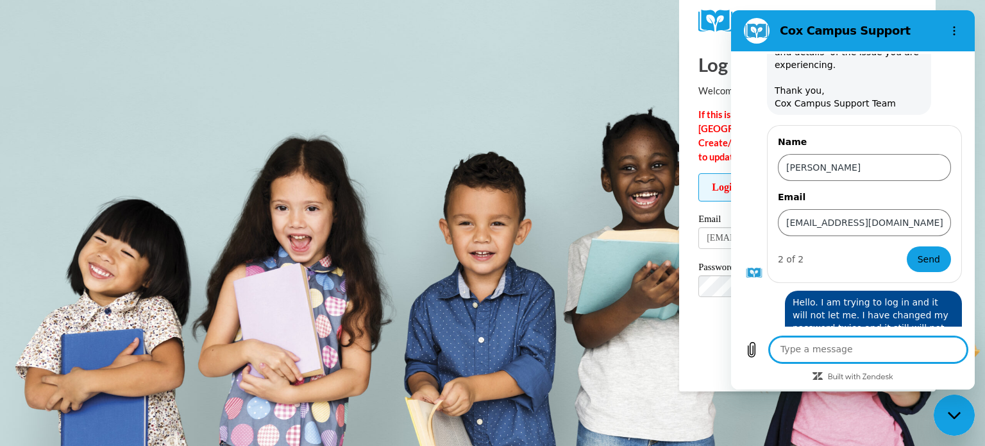
scroll to position [844, 0]
click at [923, 253] on span "Send" at bounding box center [929, 260] width 22 height 15
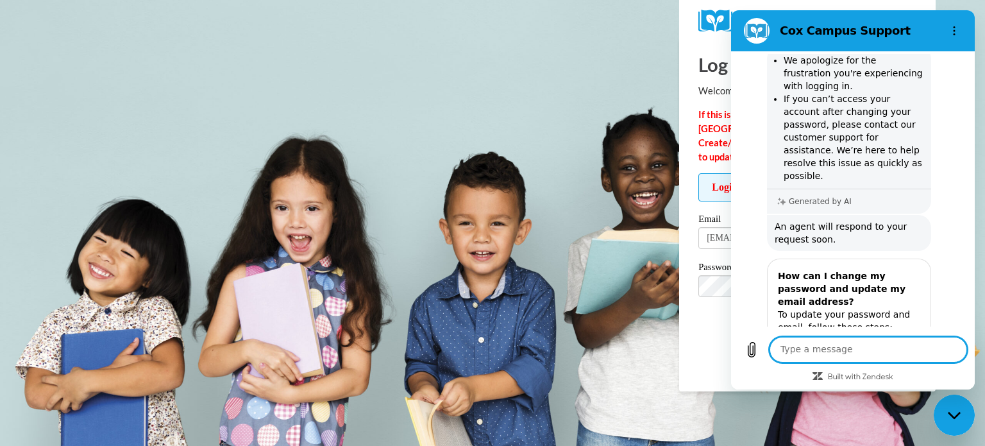
scroll to position [1173, 0]
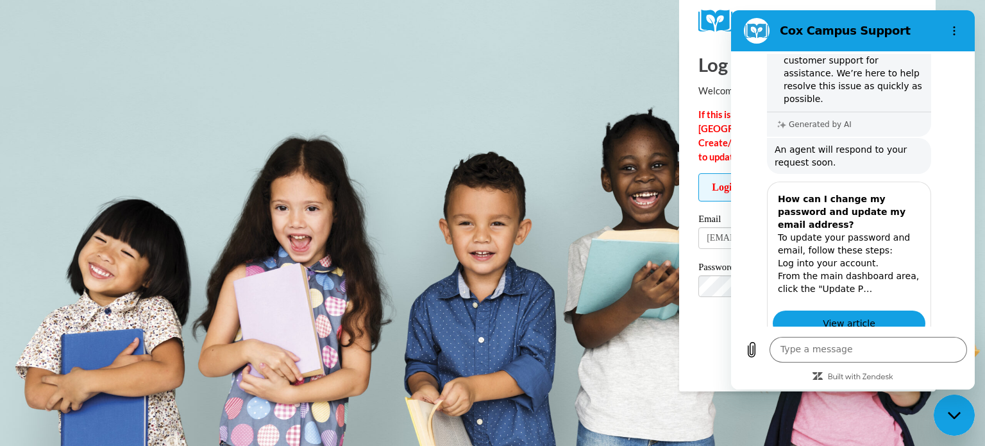
click at [939, 391] on button "No" at bounding box center [944, 403] width 35 height 24
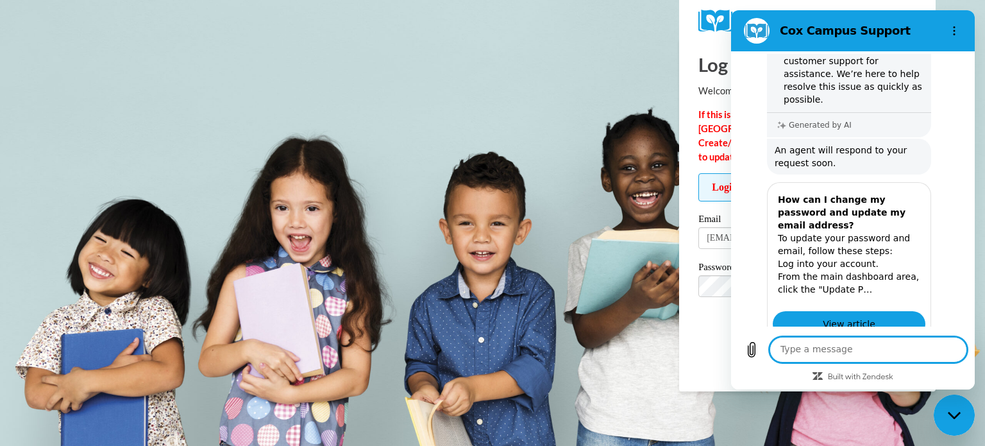
scroll to position [1175, 0]
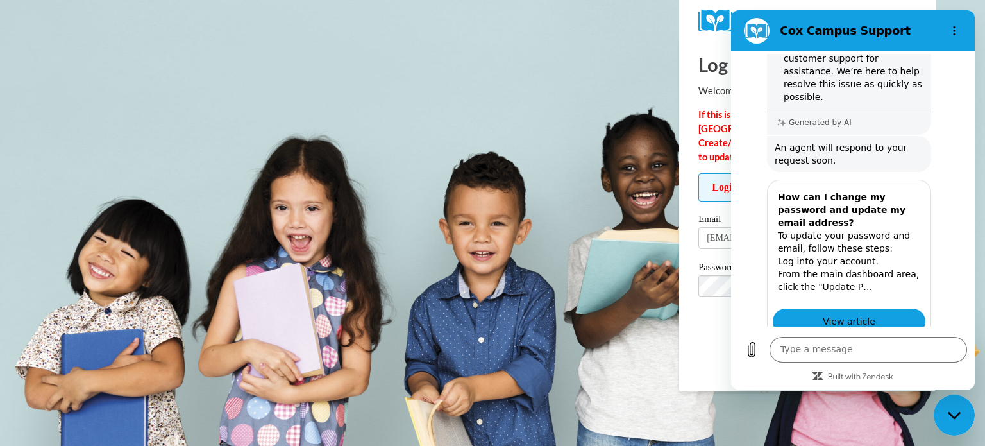
click at [961, 411] on icon "Close messaging window" at bounding box center [954, 415] width 13 height 8
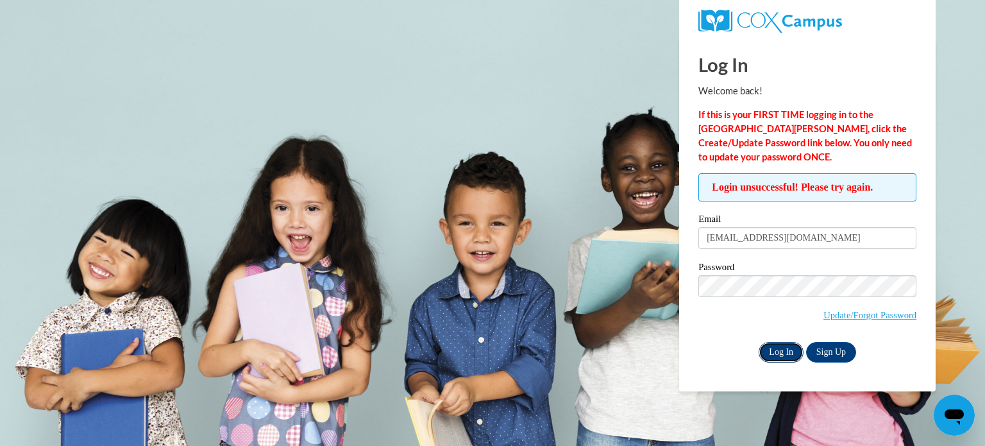
click at [789, 351] on input "Log In" at bounding box center [781, 352] width 45 height 21
click at [718, 355] on div "Log In Sign Up" at bounding box center [807, 352] width 218 height 21
click at [792, 351] on input "Log In" at bounding box center [781, 352] width 45 height 21
